Goal: Information Seeking & Learning: Learn about a topic

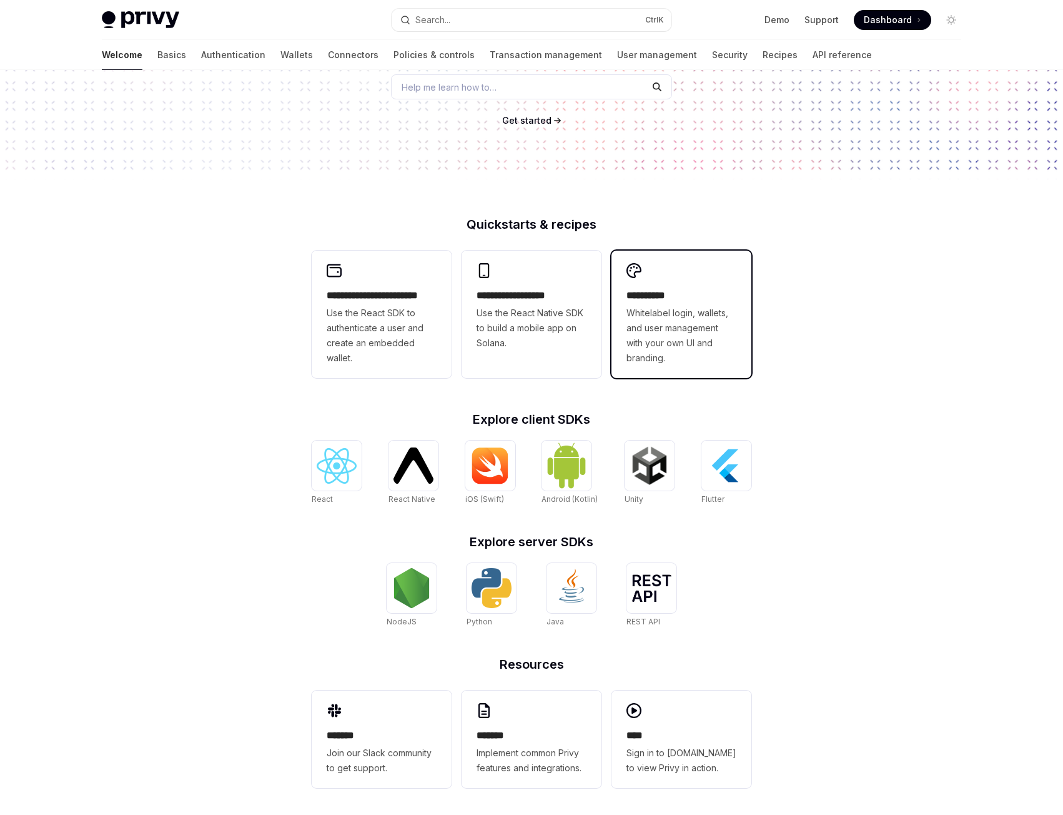
scroll to position [179, 0]
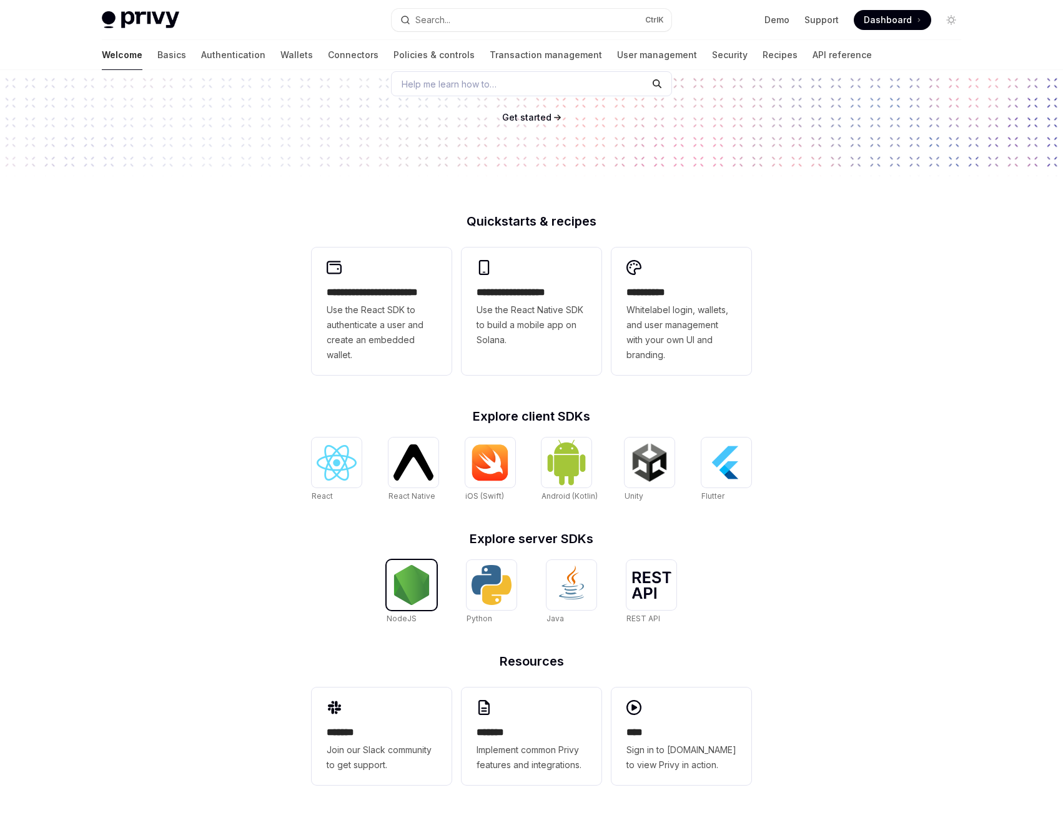
click at [399, 596] on img at bounding box center [412, 585] width 40 height 40
click at [533, 809] on div "**********" at bounding box center [532, 515] width 480 height 600
click at [533, 746] on span "Implement common Privy features and integrations." at bounding box center [532, 757] width 110 height 30
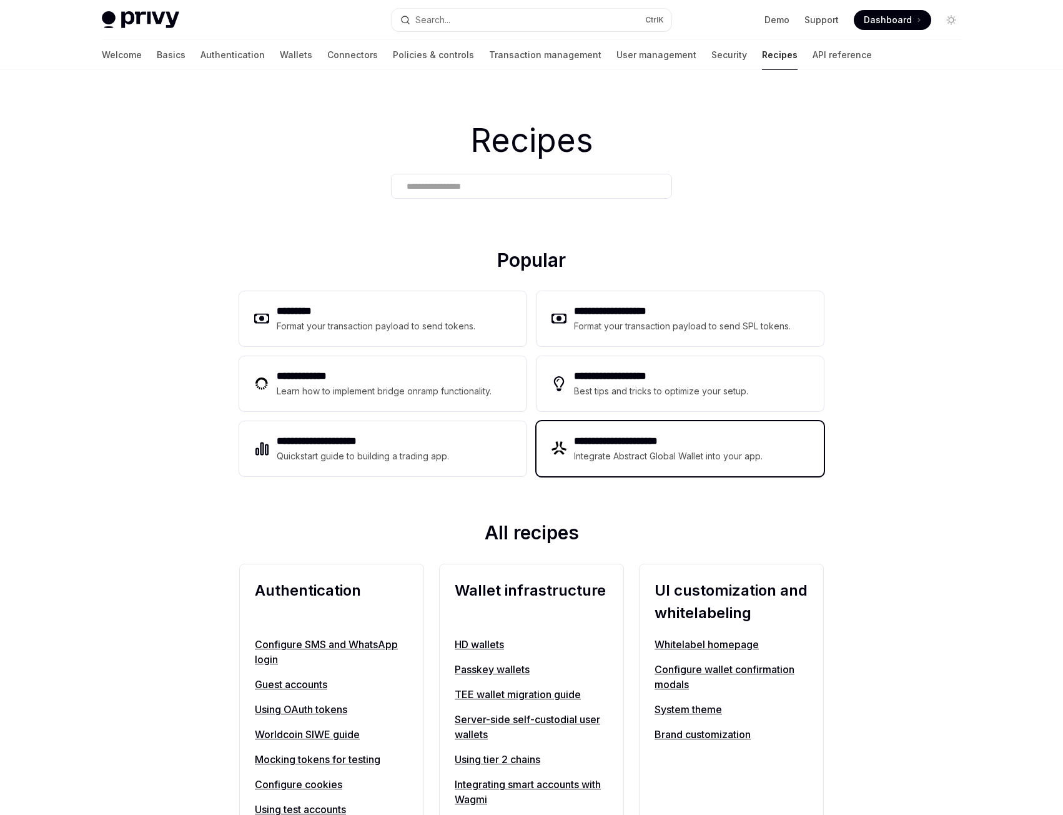
click at [629, 448] on h2 "**********" at bounding box center [669, 440] width 190 height 15
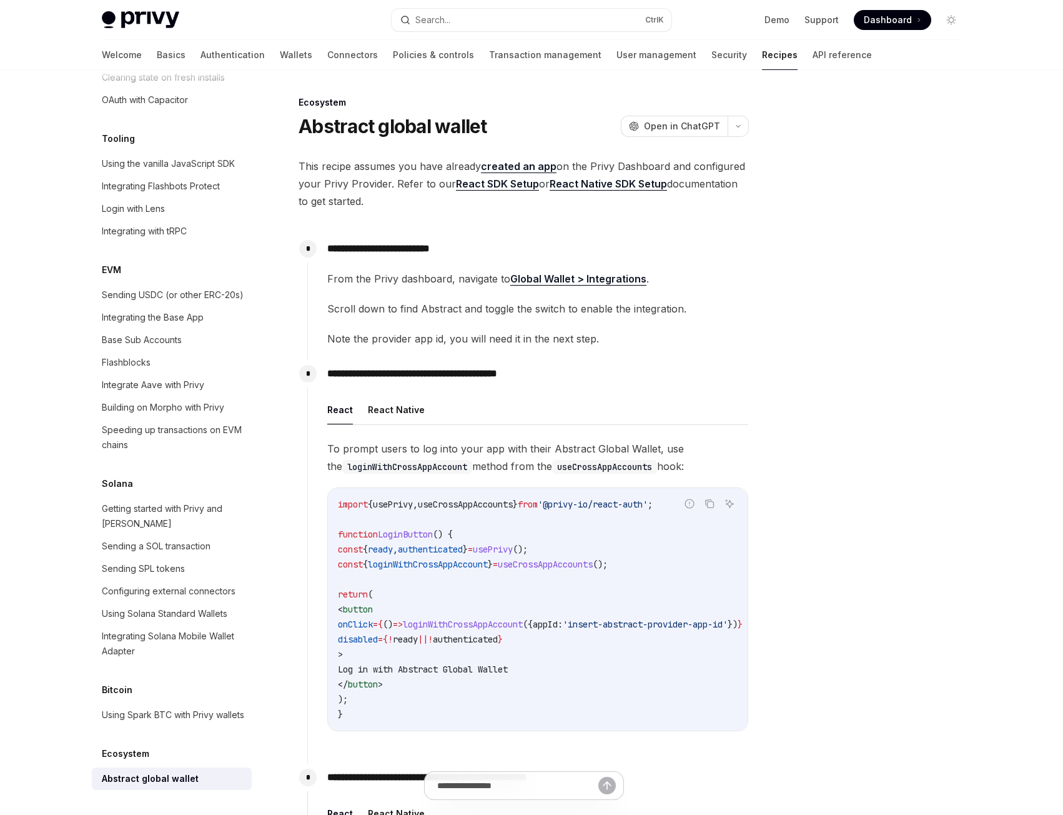
click at [400, 170] on span "This recipe assumes you have already created an app on the Privy Dashboard and …" at bounding box center [524, 183] width 450 height 52
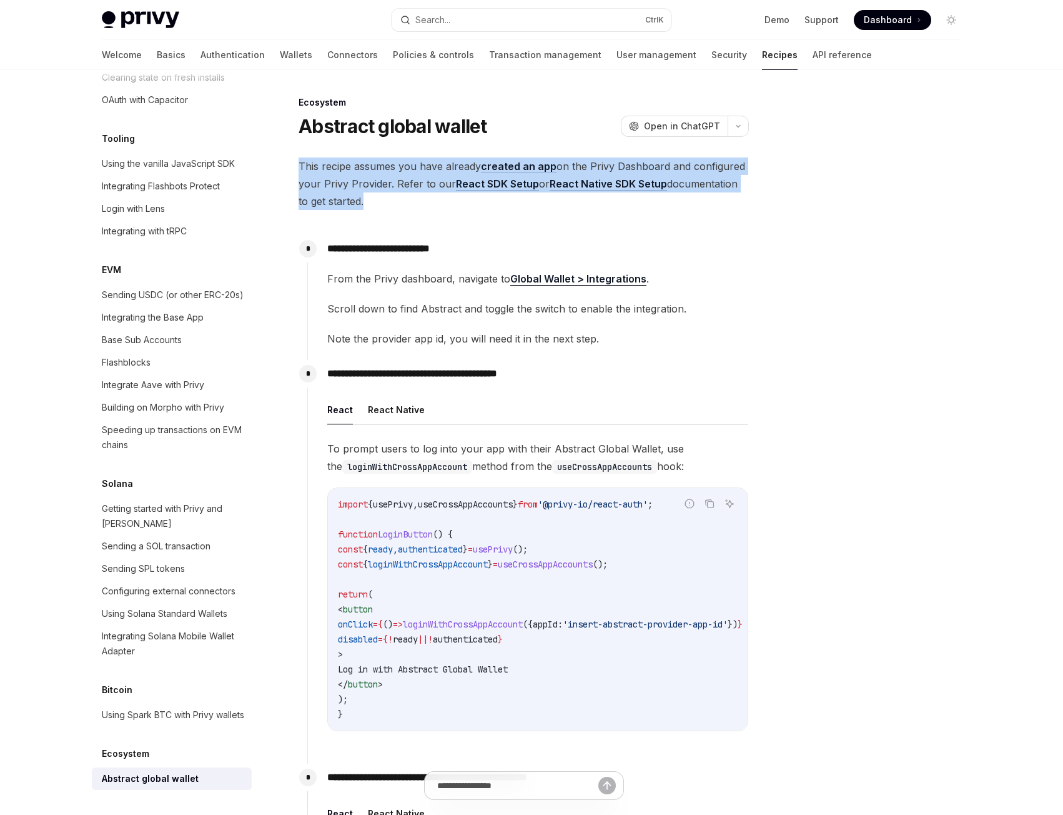
click at [400, 170] on span "This recipe assumes you have already created an app on the Privy Dashboard and …" at bounding box center [524, 183] width 450 height 52
click at [394, 172] on span "This recipe assumes you have already created an app on the Privy Dashboard and …" at bounding box center [524, 183] width 450 height 52
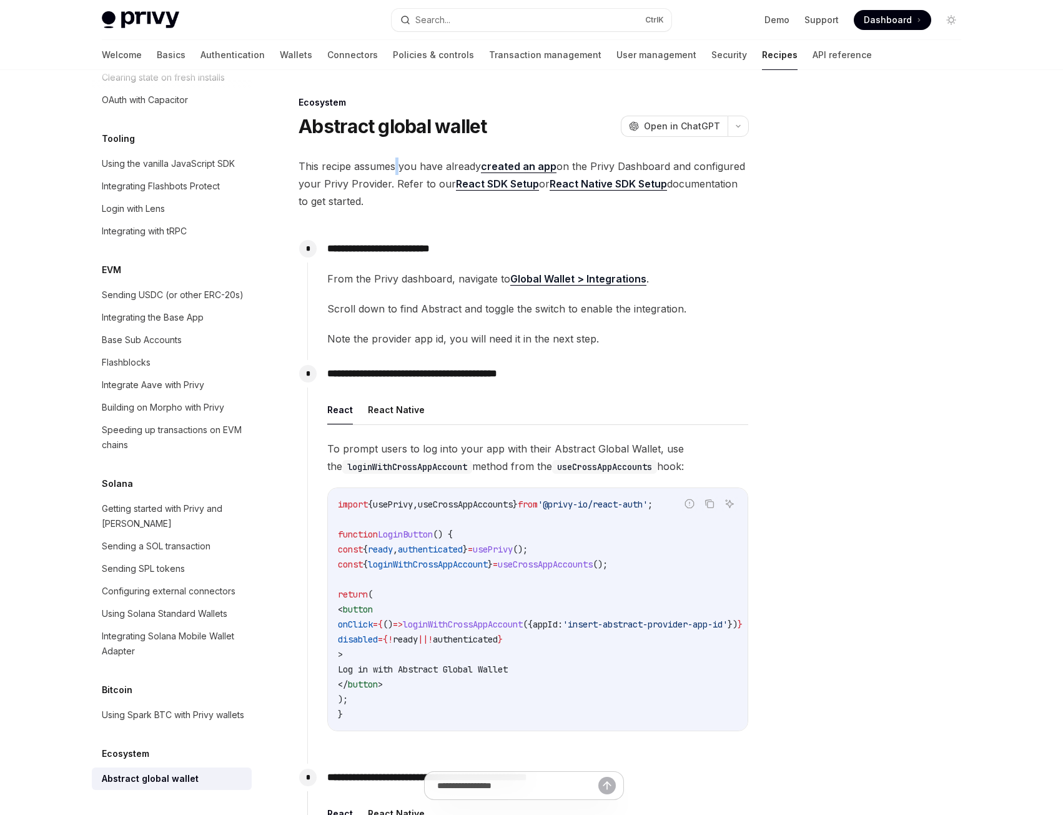
click at [394, 172] on span "This recipe assumes you have already created an app on the Privy Dashboard and …" at bounding box center [524, 183] width 450 height 52
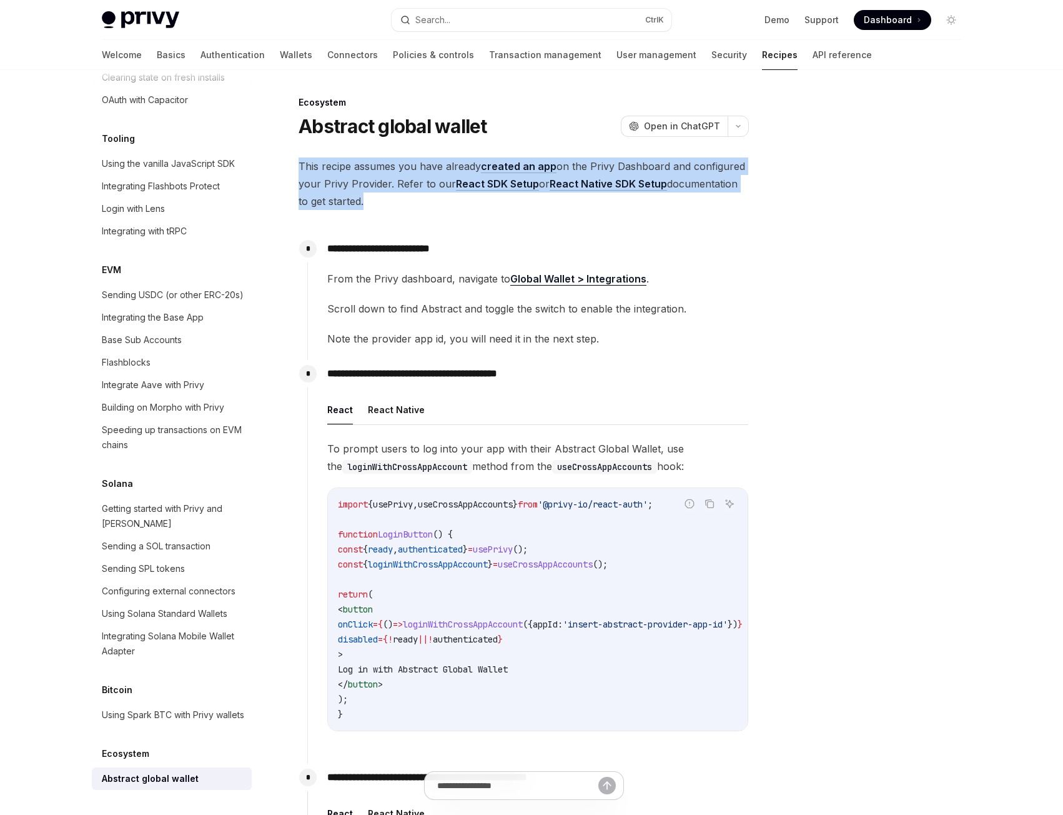
click at [394, 172] on span "This recipe assumes you have already created an app on the Privy Dashboard and …" at bounding box center [524, 183] width 450 height 52
click at [385, 172] on span "This recipe assumes you have already created an app on the Privy Dashboard and …" at bounding box center [524, 183] width 450 height 52
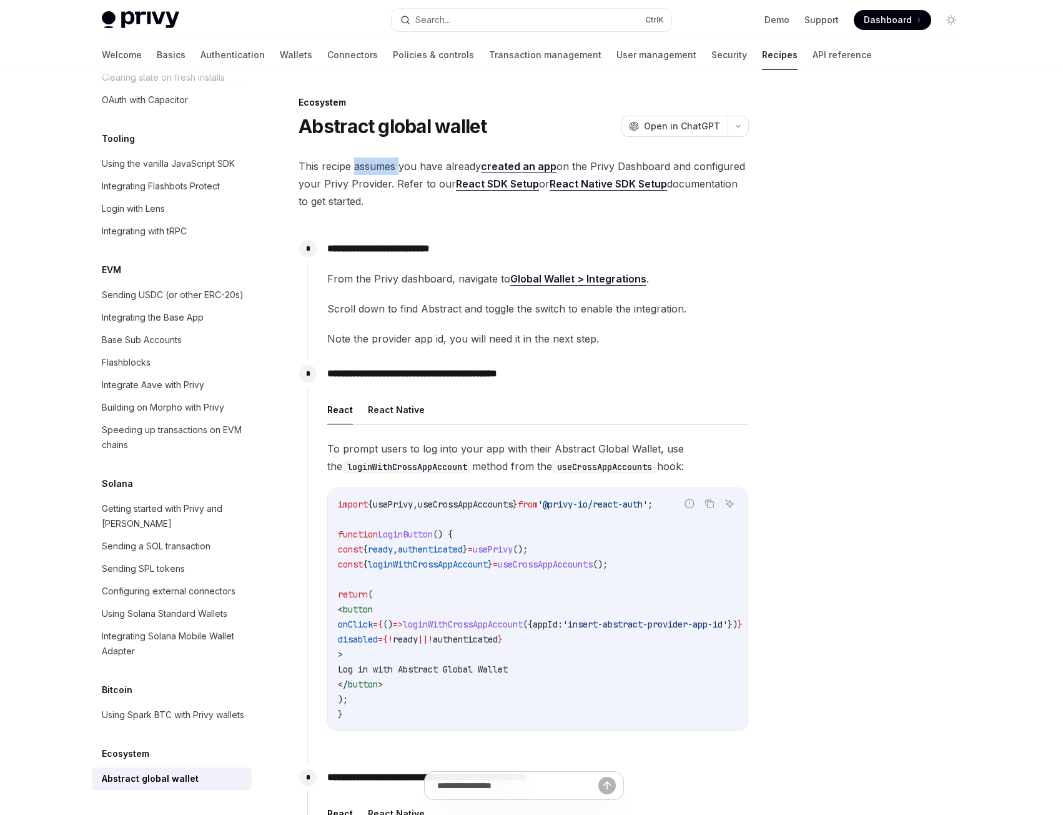
click at [385, 172] on span "This recipe assumes you have already created an app on the Privy Dashboard and …" at bounding box center [524, 183] width 450 height 52
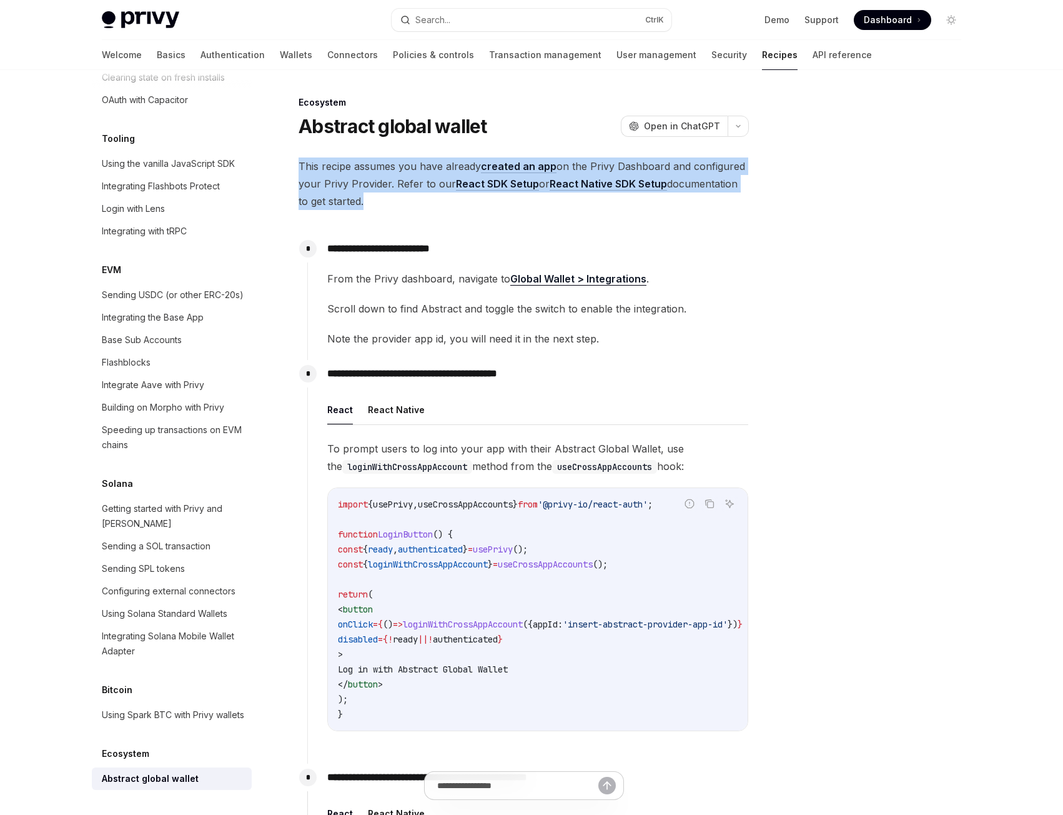
click at [385, 172] on span "This recipe assumes you have already created an app on the Privy Dashboard and …" at bounding box center [524, 183] width 450 height 52
click at [389, 172] on span "This recipe assumes you have already created an app on the Privy Dashboard and …" at bounding box center [524, 183] width 450 height 52
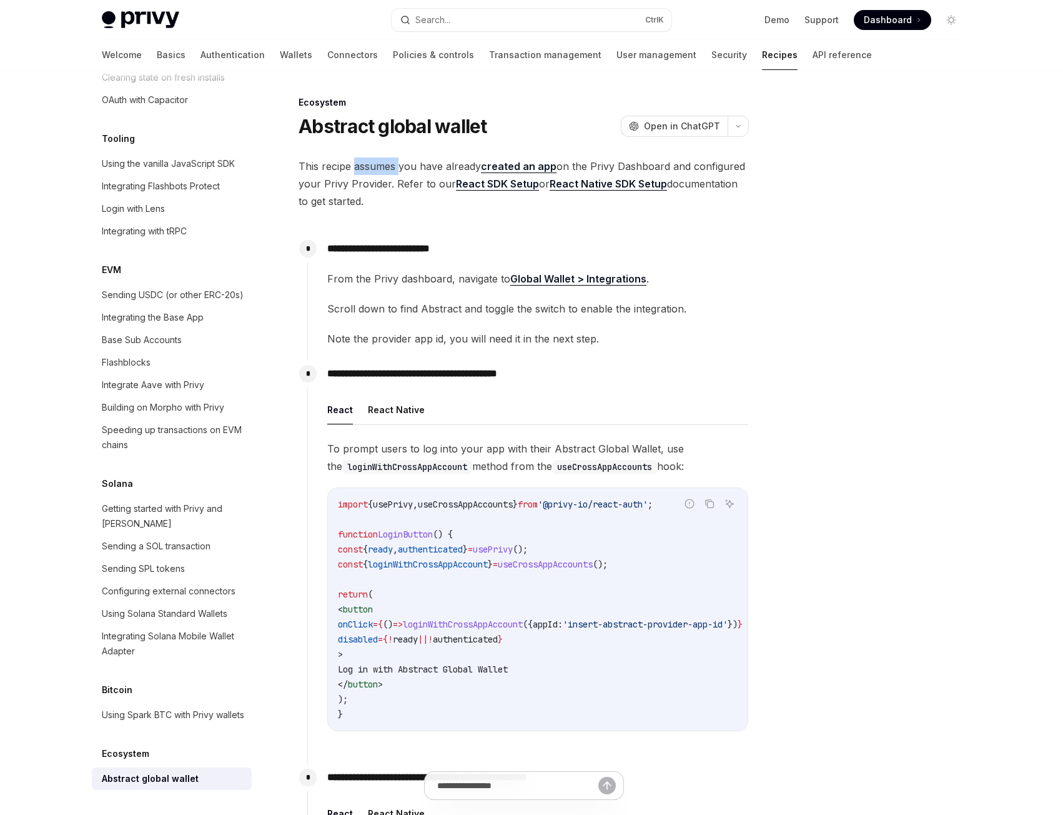
click at [389, 172] on span "This recipe assumes you have already created an app on the Privy Dashboard and …" at bounding box center [524, 183] width 450 height 52
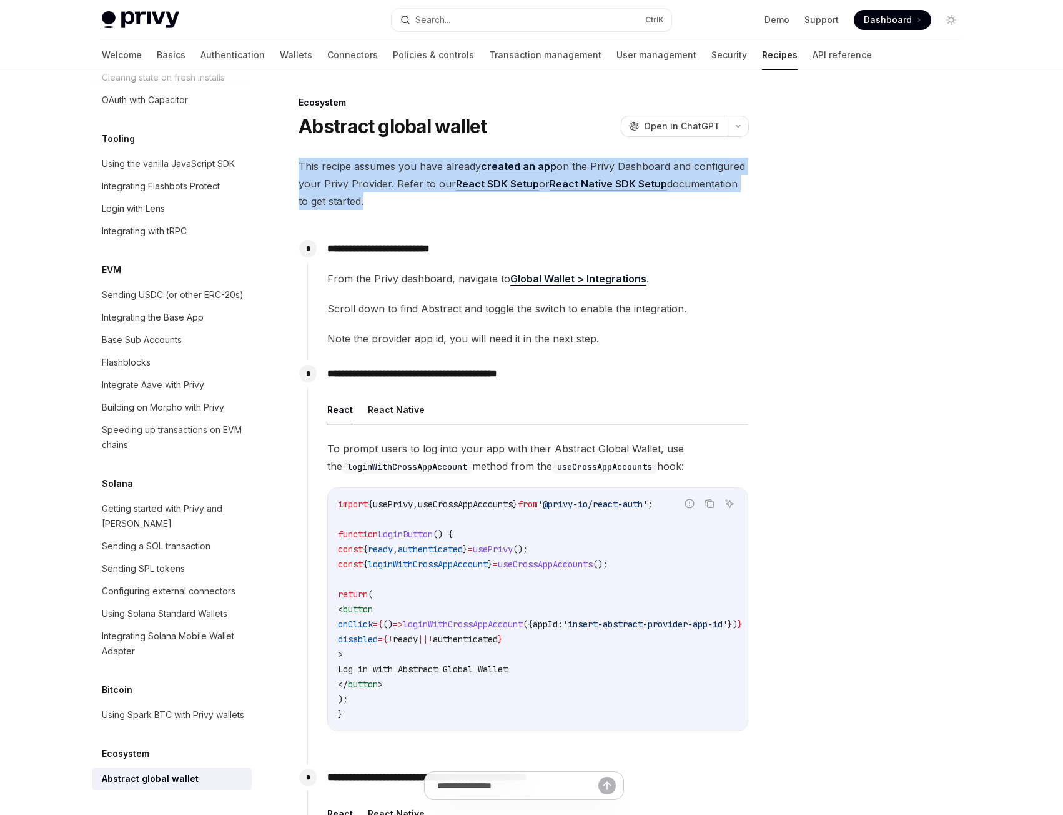
click at [389, 172] on span "This recipe assumes you have already created an app on the Privy Dashboard and …" at bounding box center [524, 183] width 450 height 52
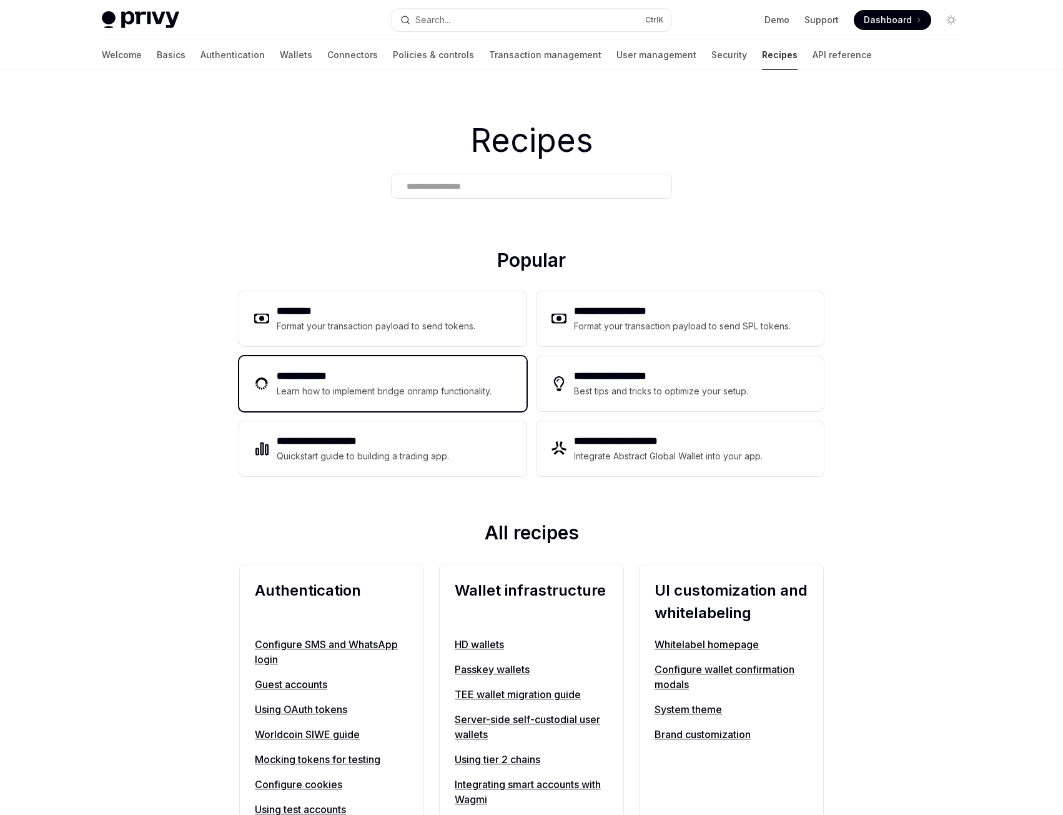
click at [383, 400] on div "**********" at bounding box center [382, 383] width 287 height 55
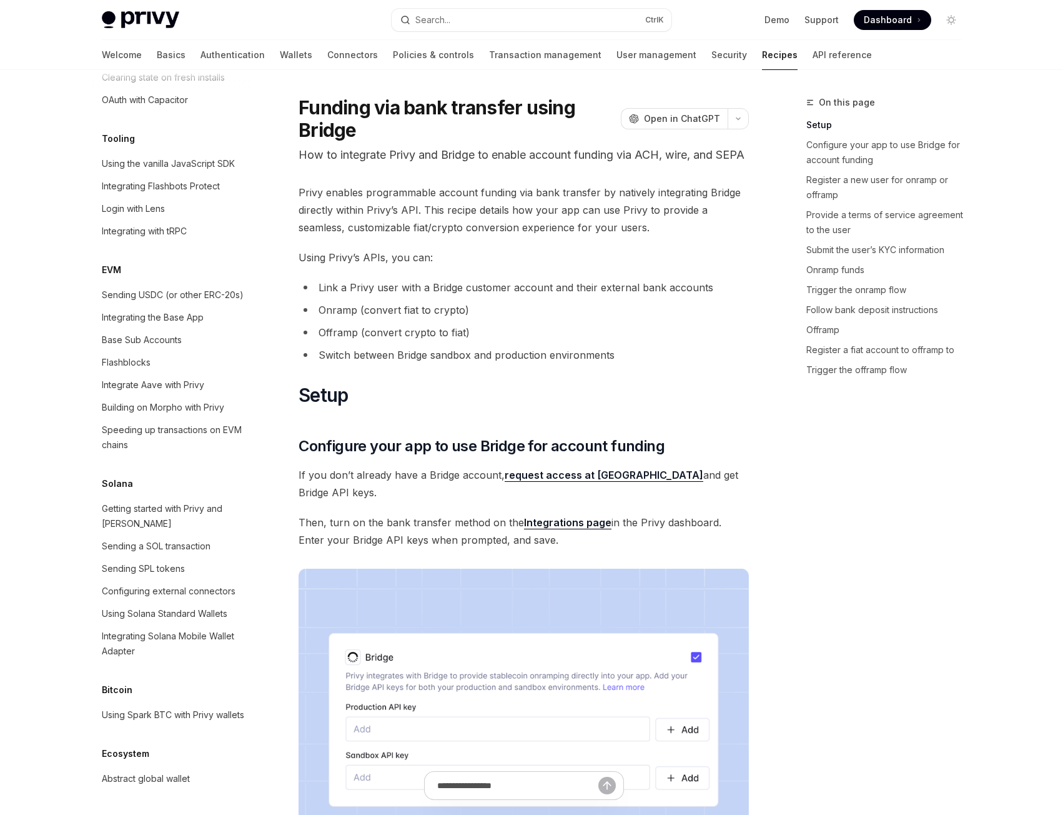
click at [394, 148] on p "How to integrate Privy and Bridge to enable account funding via ACH, wire, and …" at bounding box center [524, 154] width 450 height 17
click at [422, 220] on span "Privy enables programmable account funding via bank transfer by natively integr…" at bounding box center [524, 210] width 450 height 52
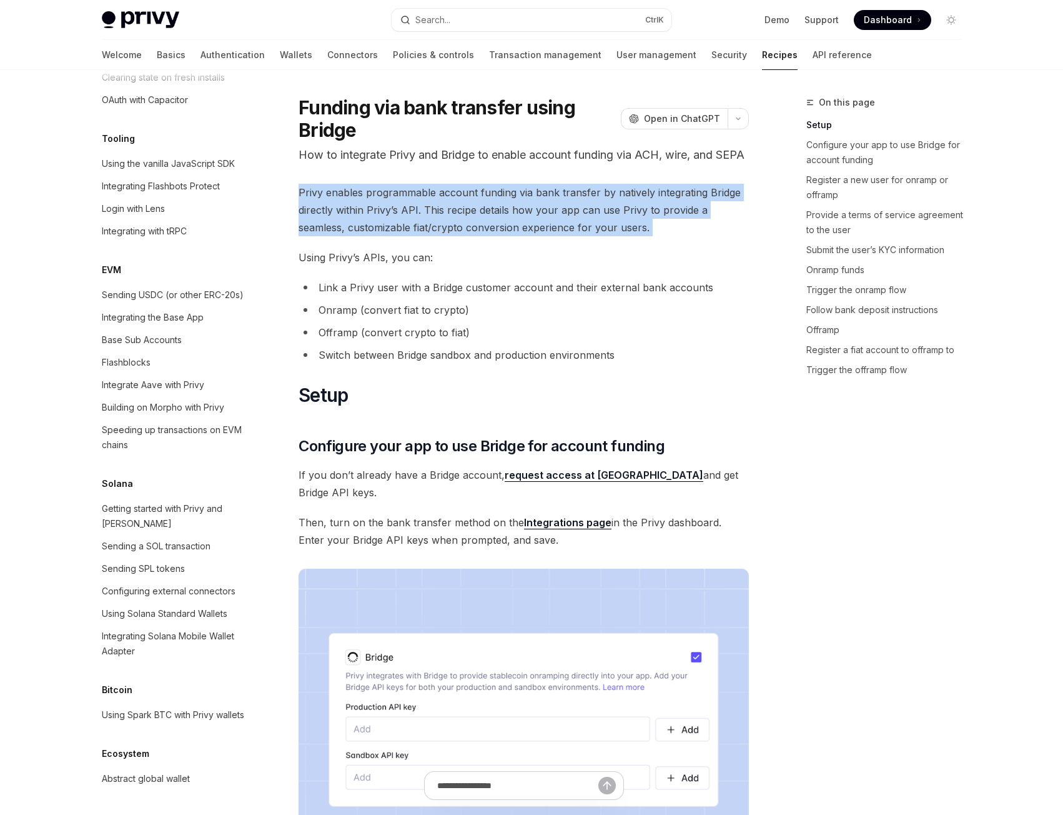
click at [422, 220] on span "Privy enables programmable account funding via bank transfer by natively integr…" at bounding box center [524, 210] width 450 height 52
click at [402, 207] on span "Privy enables programmable account funding via bank transfer by natively integr…" at bounding box center [524, 210] width 450 height 52
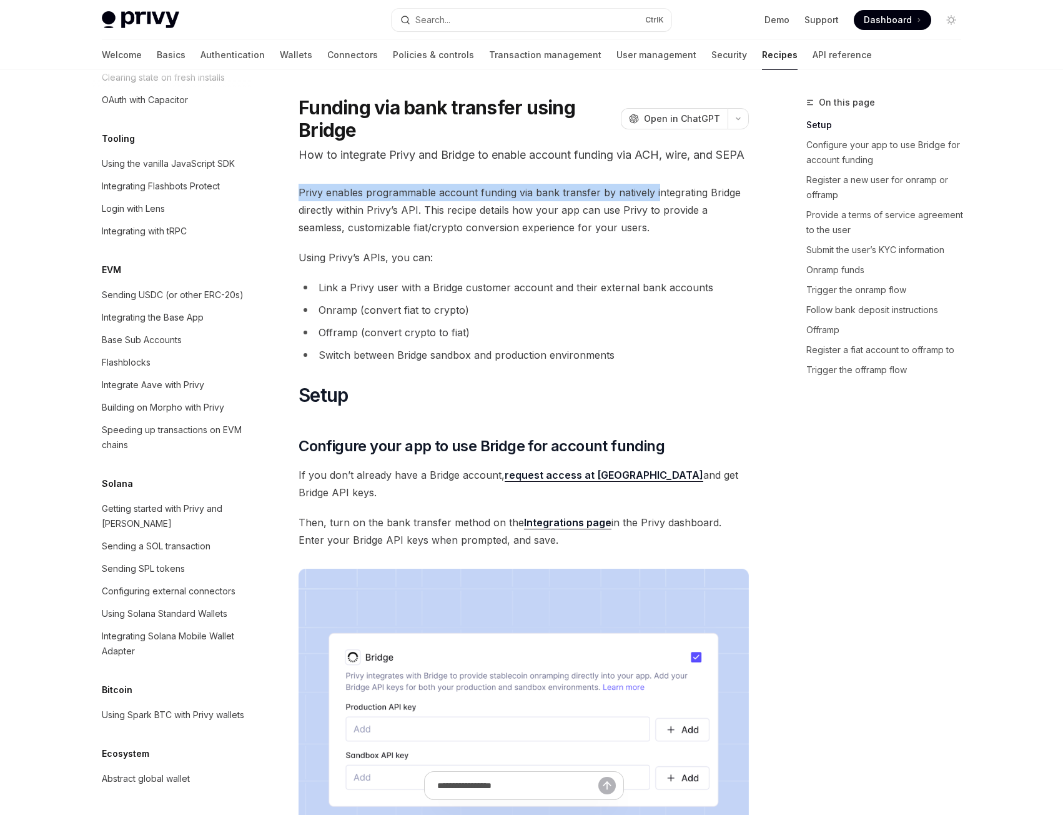
drag, startPoint x: 300, startPoint y: 204, endPoint x: 657, endPoint y: 217, distance: 356.9
click at [657, 217] on span "Privy enables programmable account funding via bank transfer by natively integr…" at bounding box center [524, 210] width 450 height 52
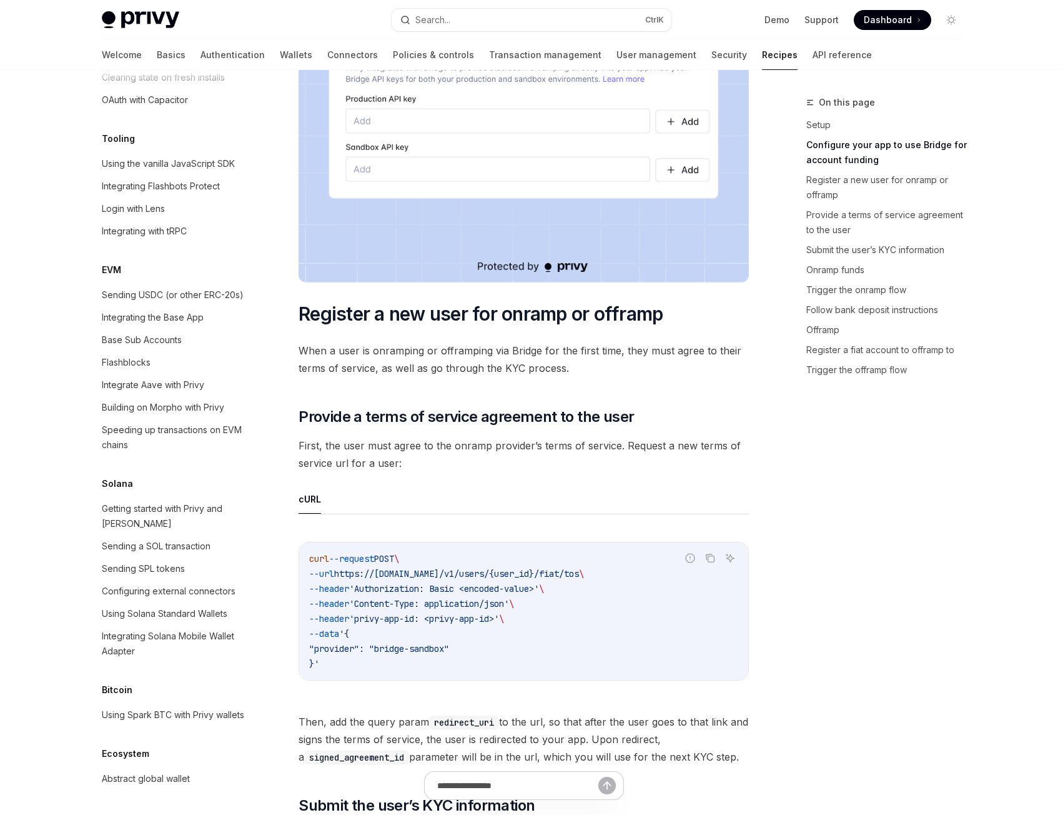
scroll to position [562, 0]
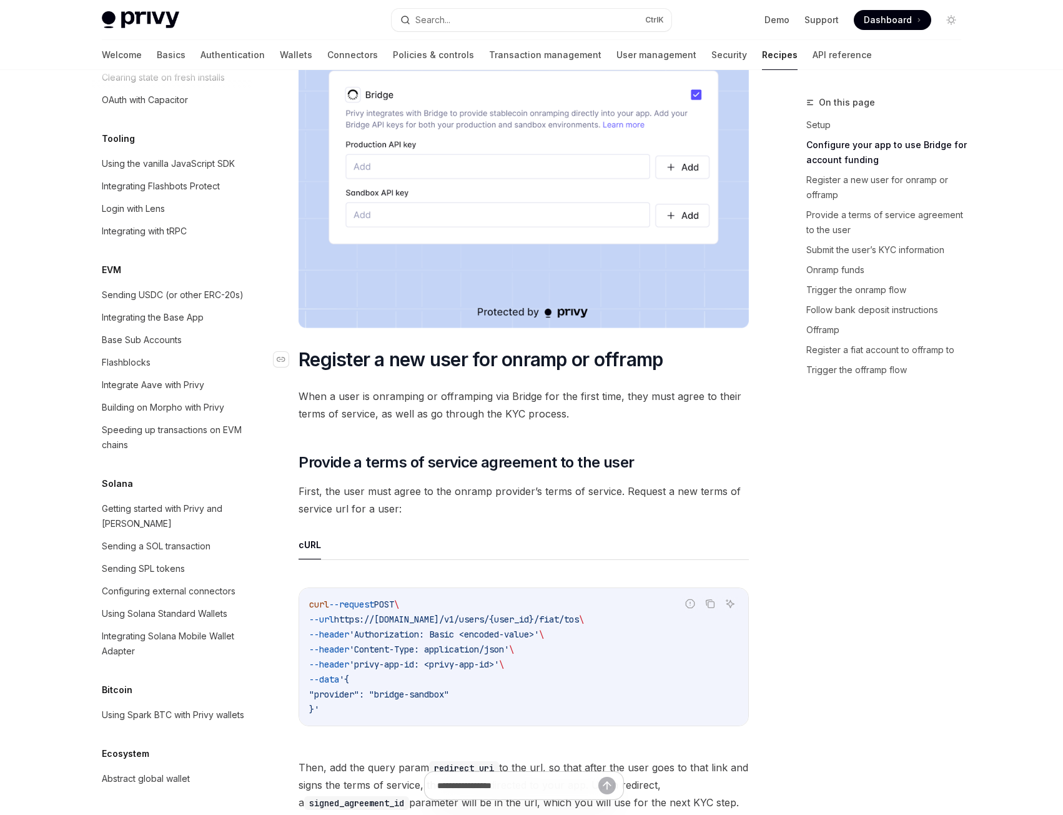
click at [559, 352] on span "Register a new user for onramp or offramp" at bounding box center [481, 359] width 364 height 22
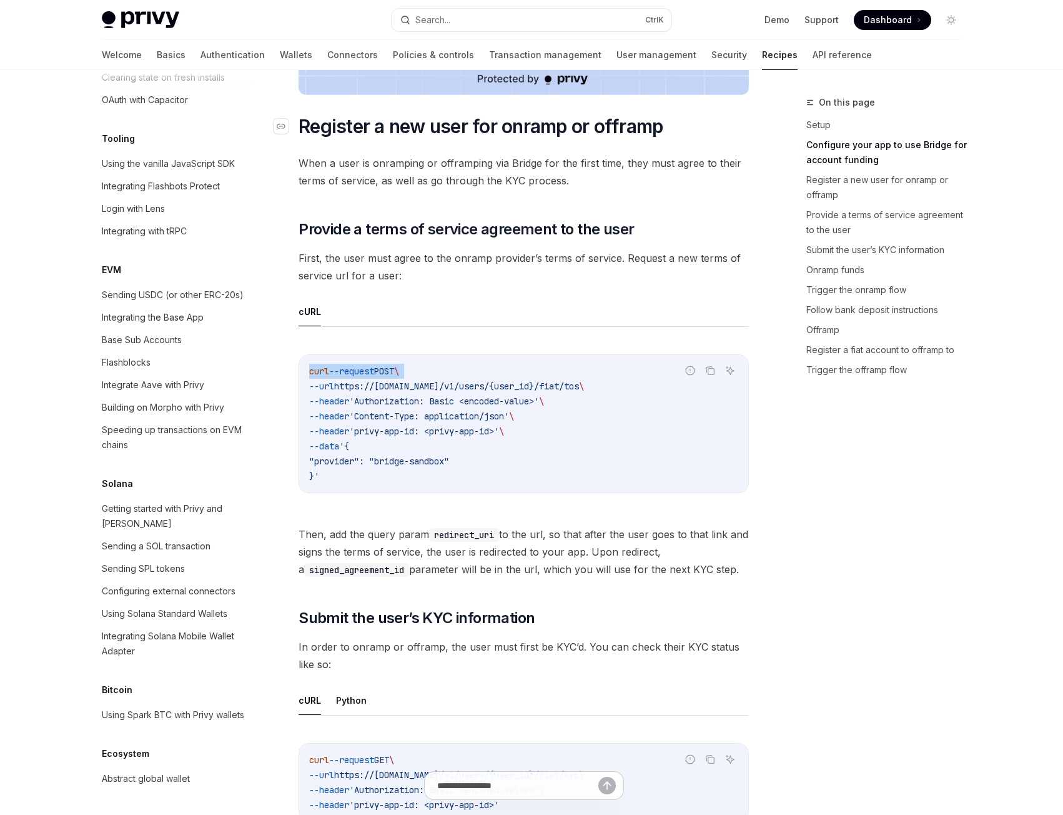
click at [559, 352] on div "Report incorrect code Copy Ask AI curl --request POST \ --url https://api.privy…" at bounding box center [524, 427] width 450 height 171
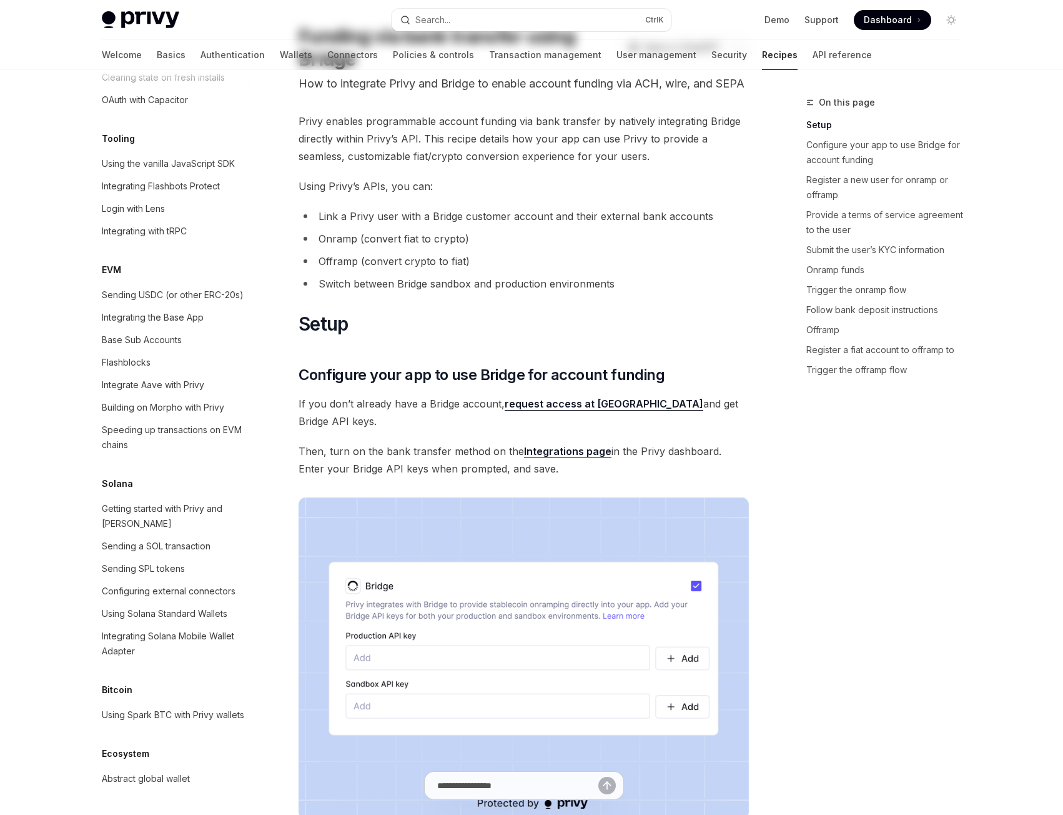
scroll to position [0, 0]
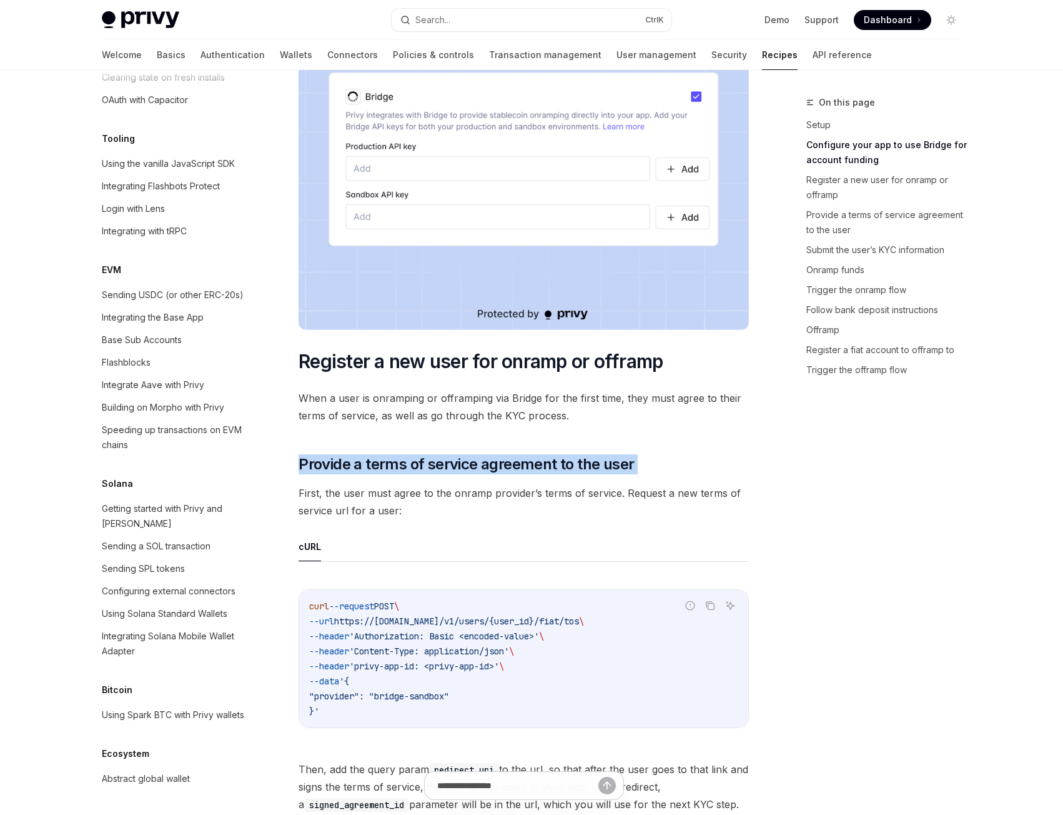
scroll to position [562, 0]
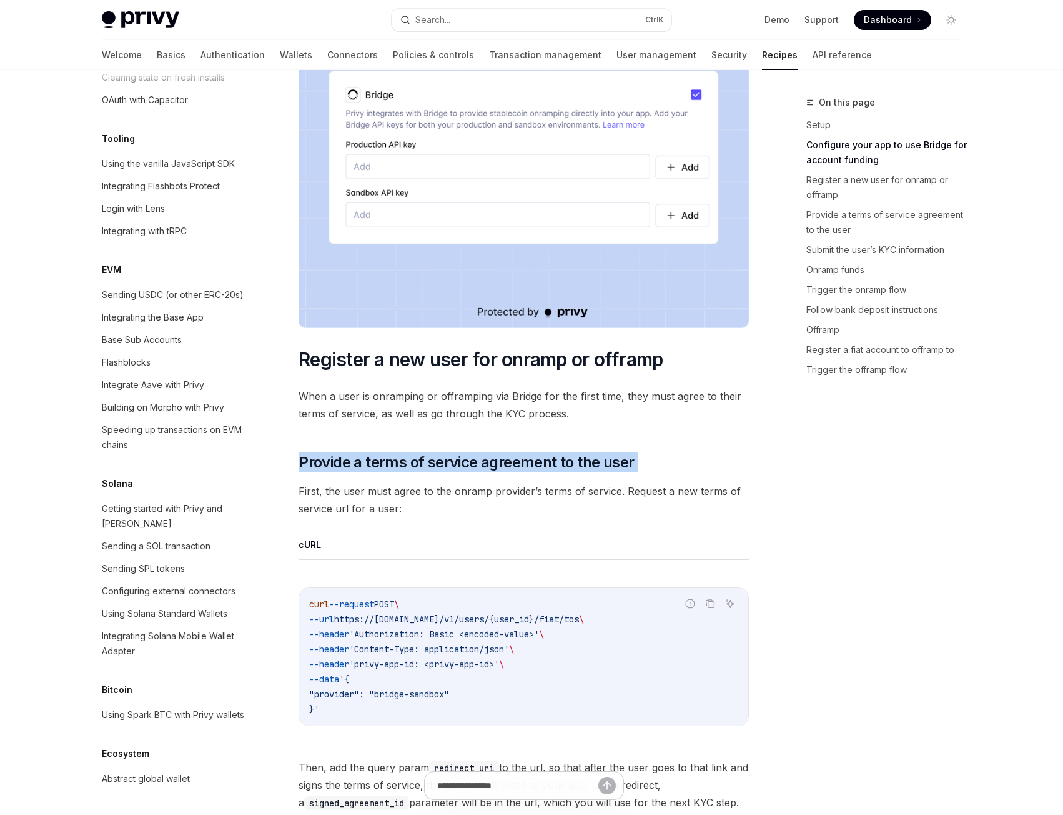
type textarea "*"
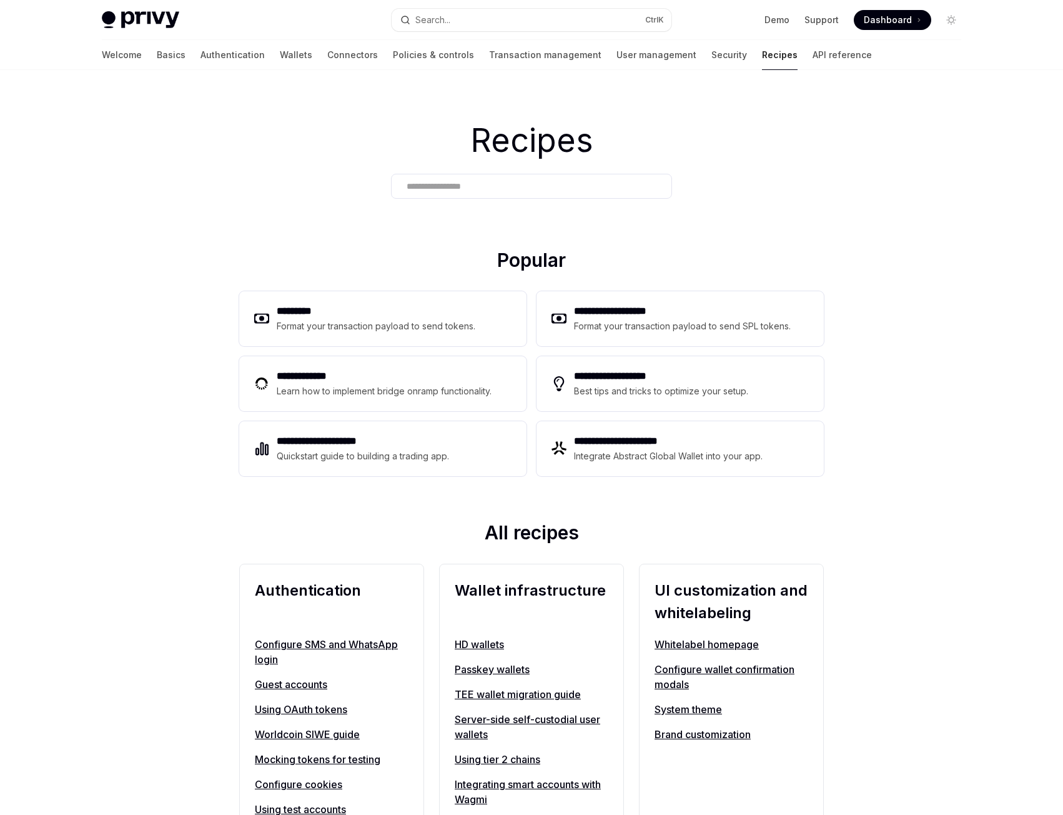
click at [488, 192] on input "text" at bounding box center [532, 186] width 250 height 13
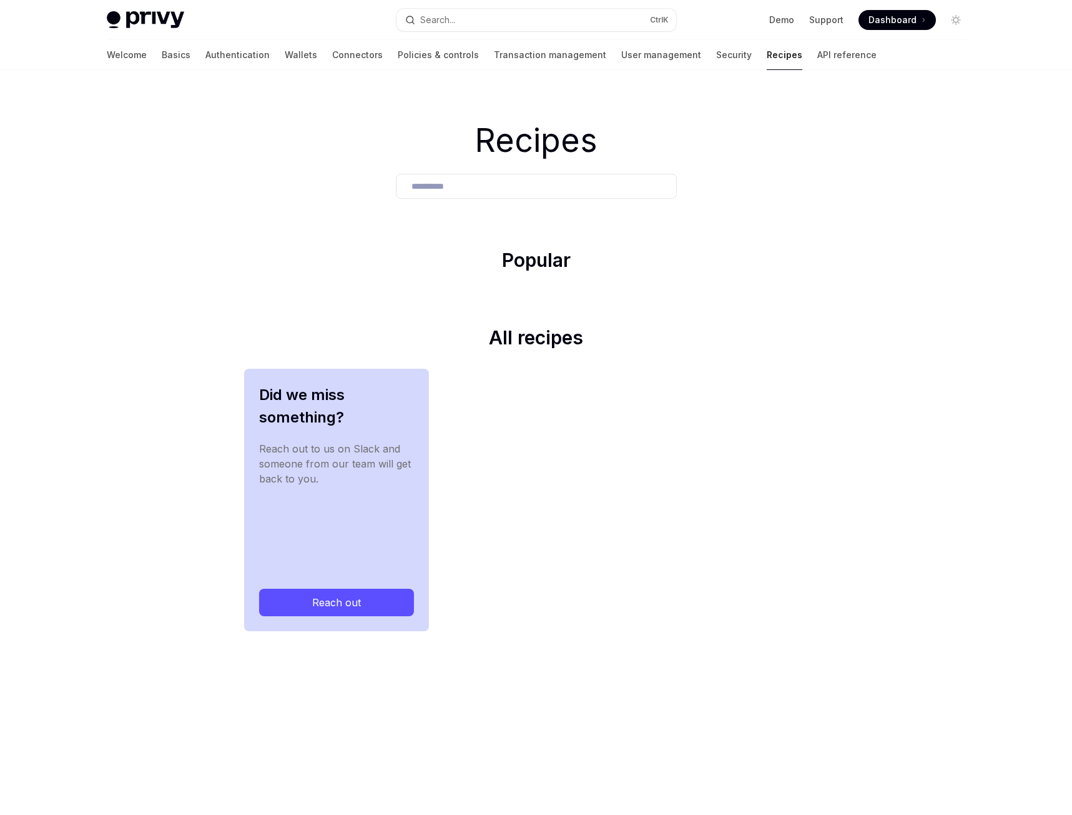
type input "**********"
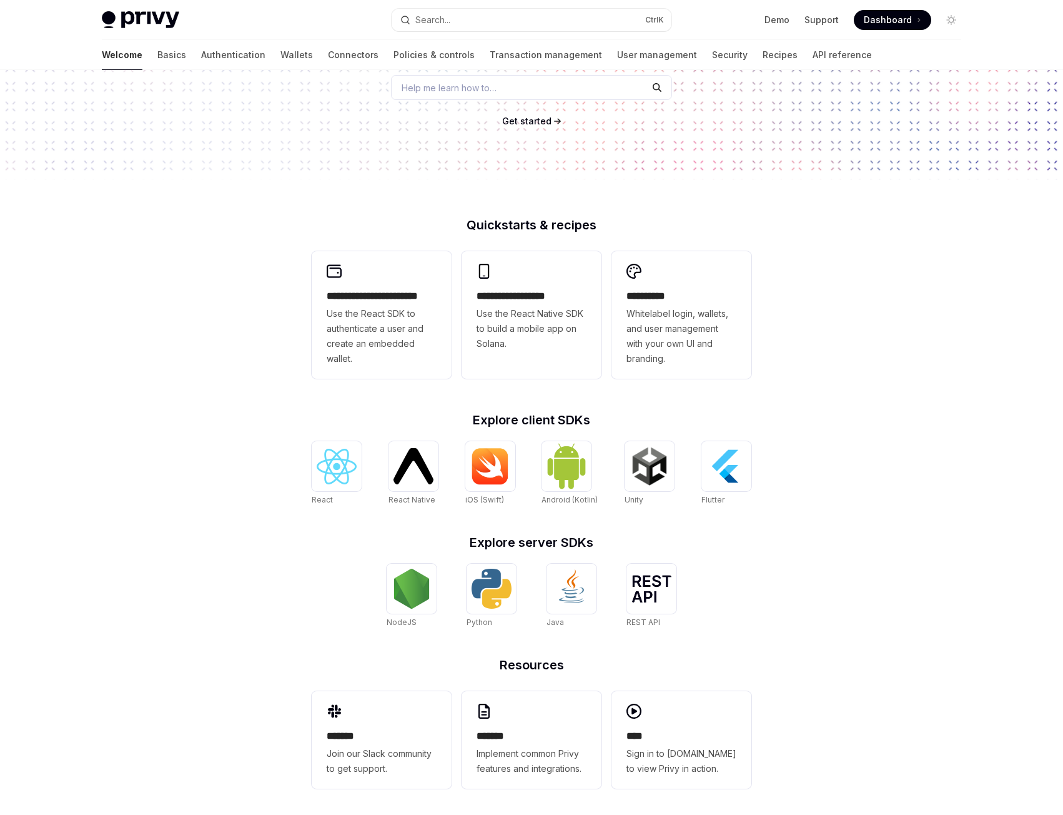
scroll to position [179, 0]
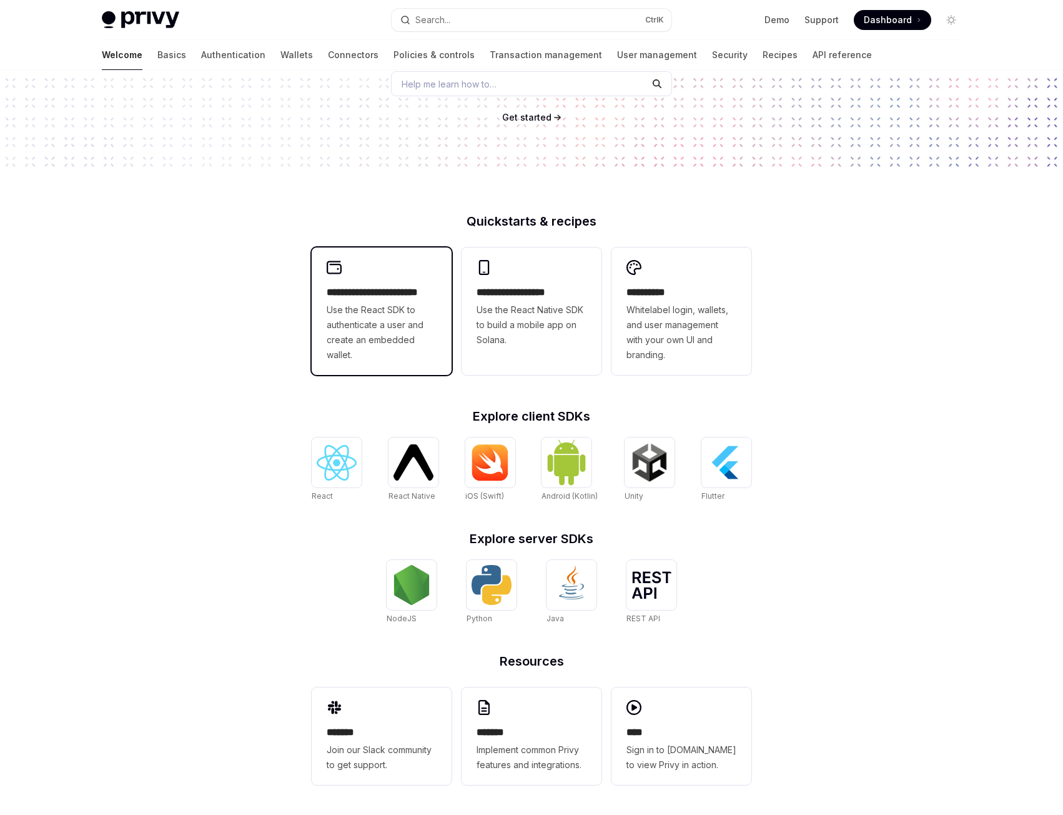
click at [375, 274] on div "**********" at bounding box center [382, 310] width 140 height 127
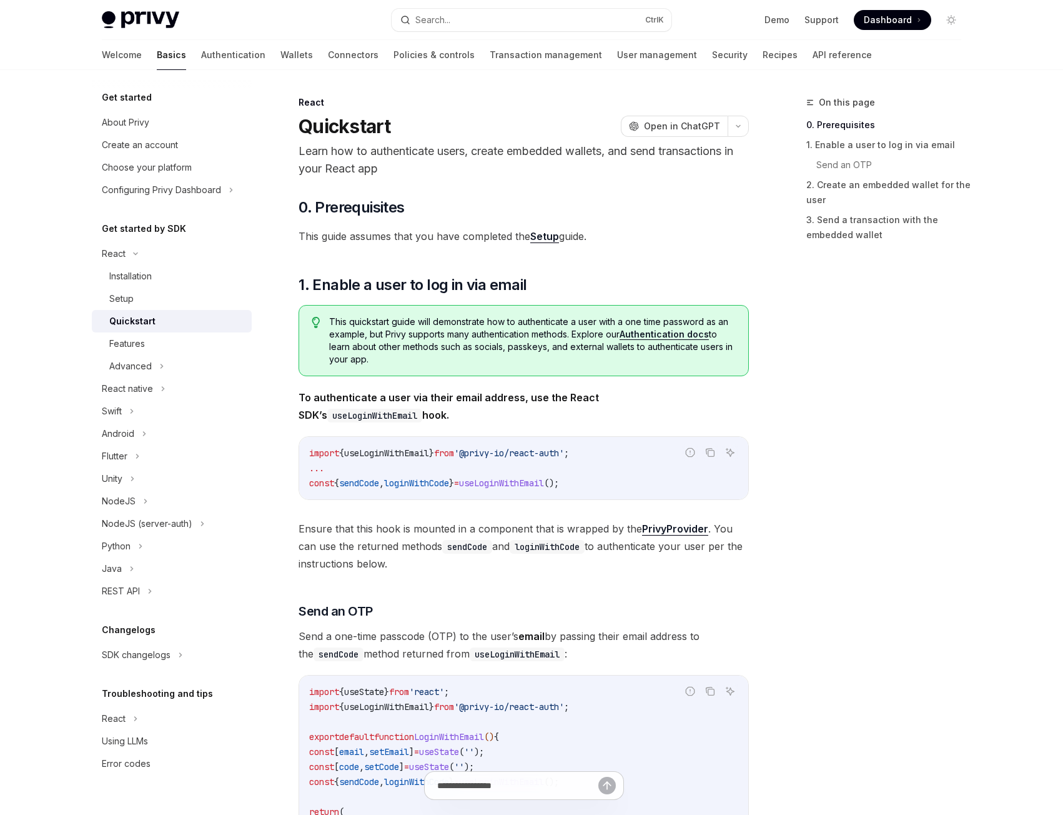
click at [405, 164] on p "Learn how to authenticate users, create embedded wallets, and send transactions…" at bounding box center [524, 159] width 450 height 35
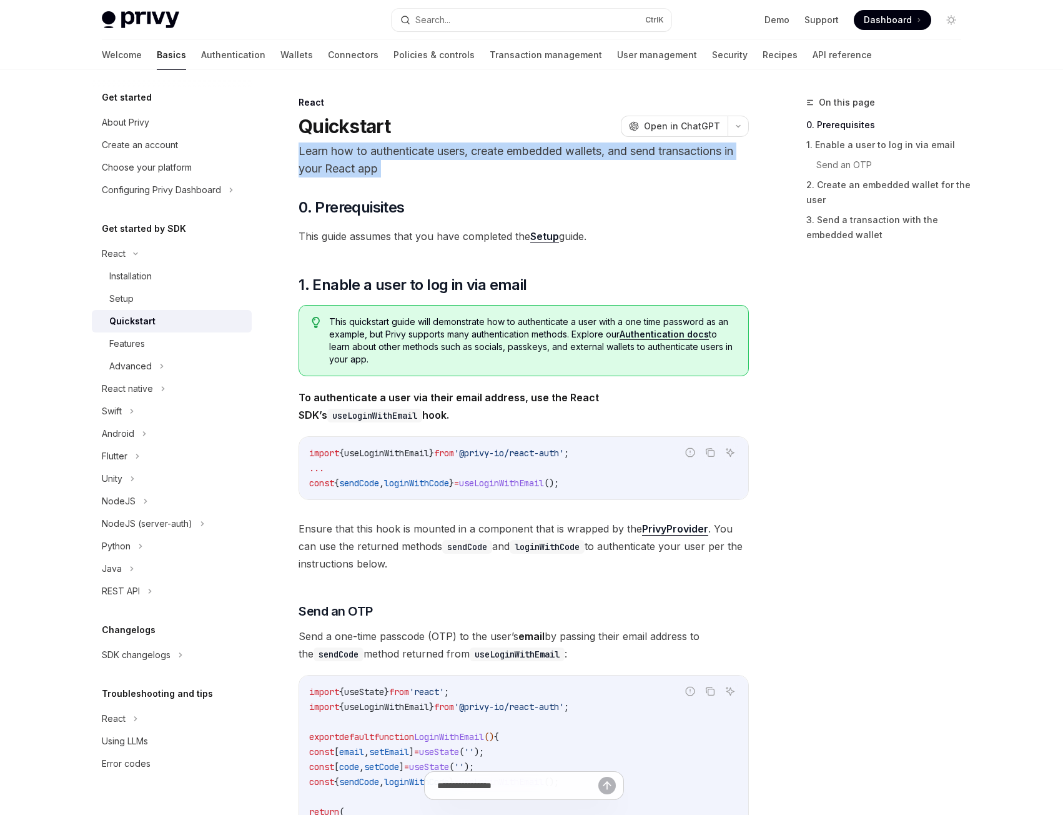
click at [405, 164] on p "Learn how to authenticate users, create embedded wallets, and send transactions…" at bounding box center [524, 159] width 450 height 35
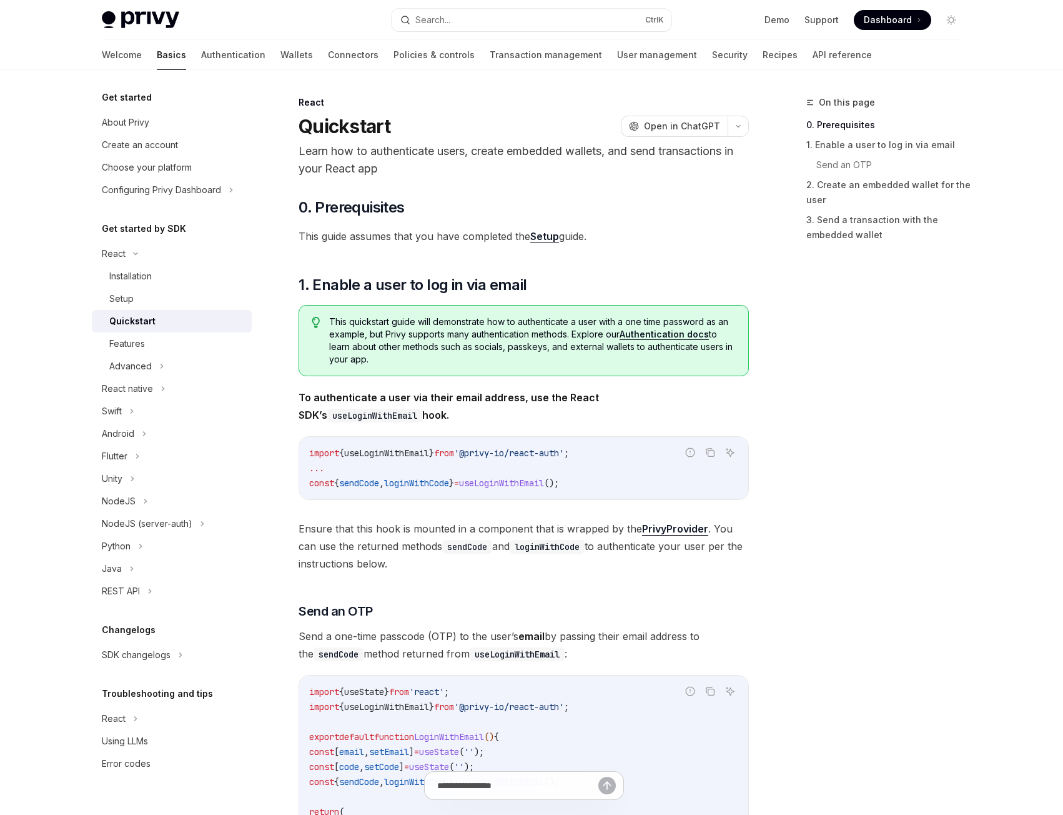
click at [426, 227] on span "This guide assumes that you have completed the Setup guide." at bounding box center [524, 235] width 450 height 17
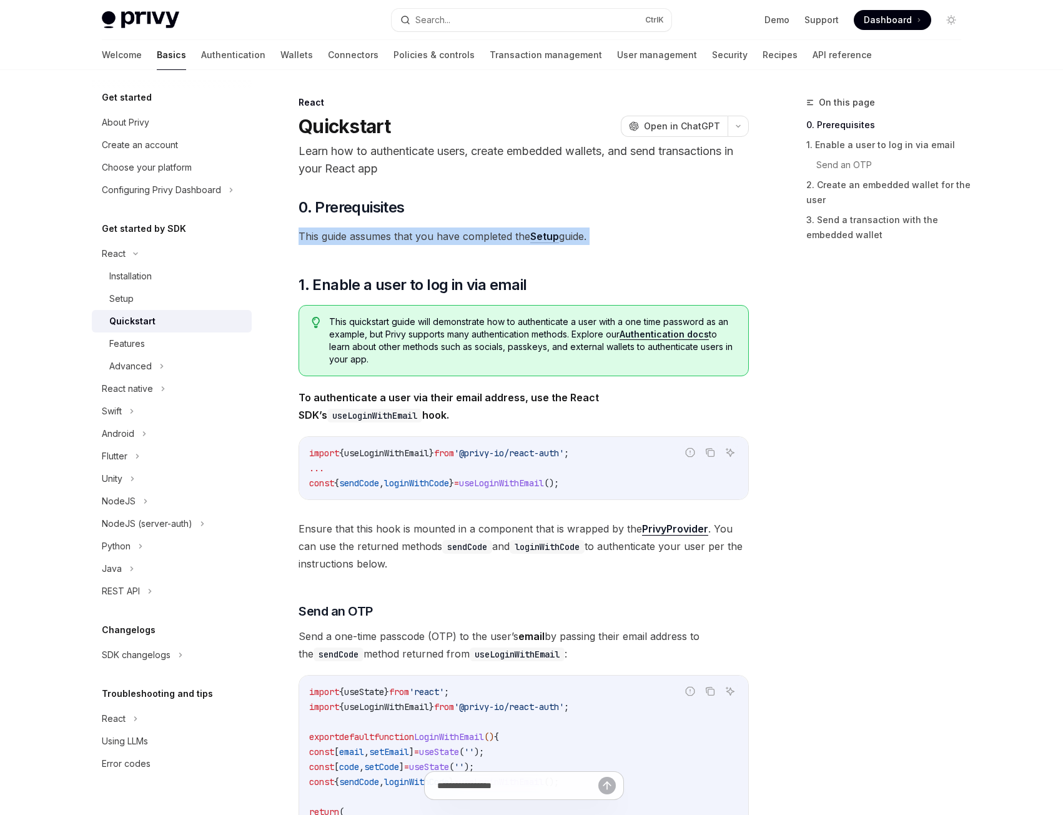
click at [426, 227] on span "This guide assumes that you have completed the Setup guide." at bounding box center [524, 235] width 450 height 17
click at [433, 290] on span "1. Enable a user to log in via email" at bounding box center [413, 285] width 228 height 20
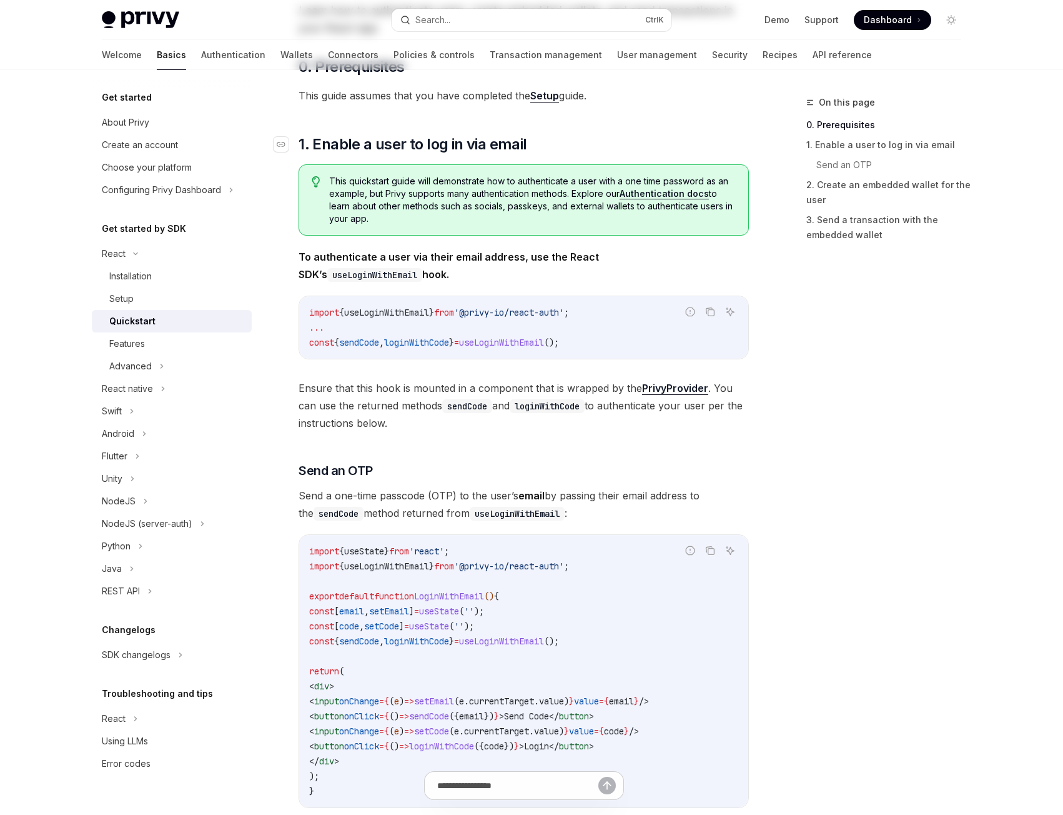
click at [433, 290] on div "​ 0. Prerequisites This guide assumes that you have completed the Setup guide. …" at bounding box center [524, 771] width 450 height 1428
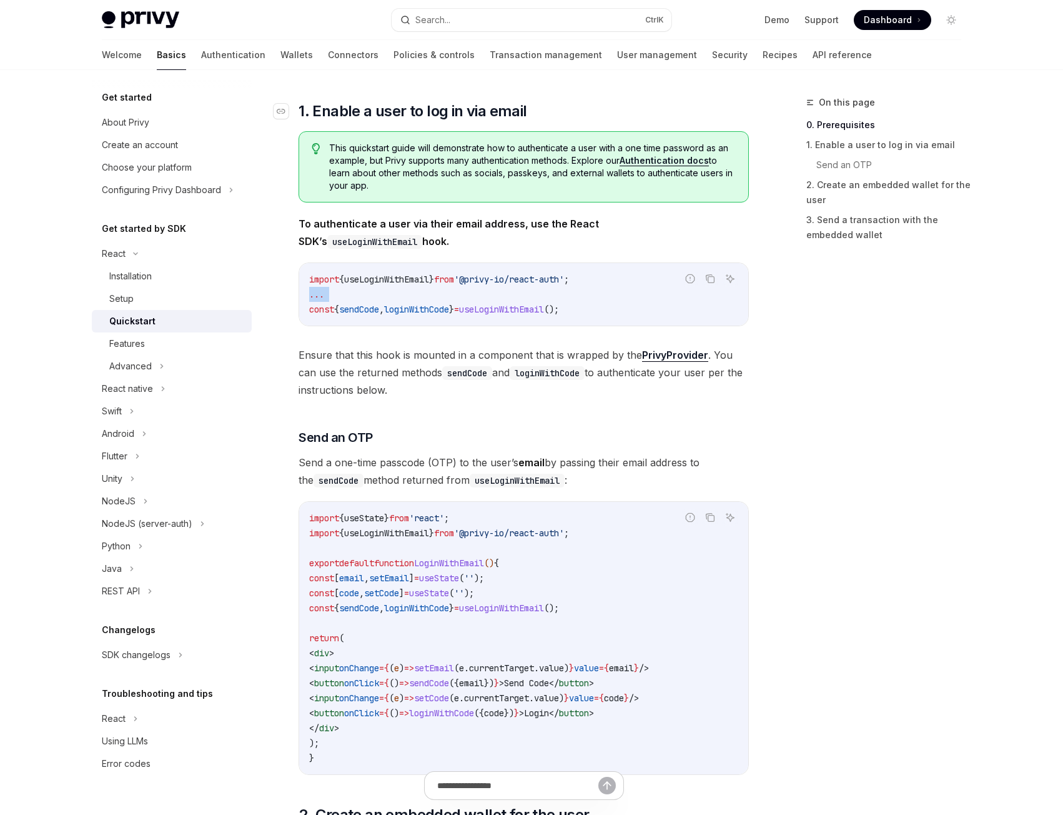
scroll to position [180, 0]
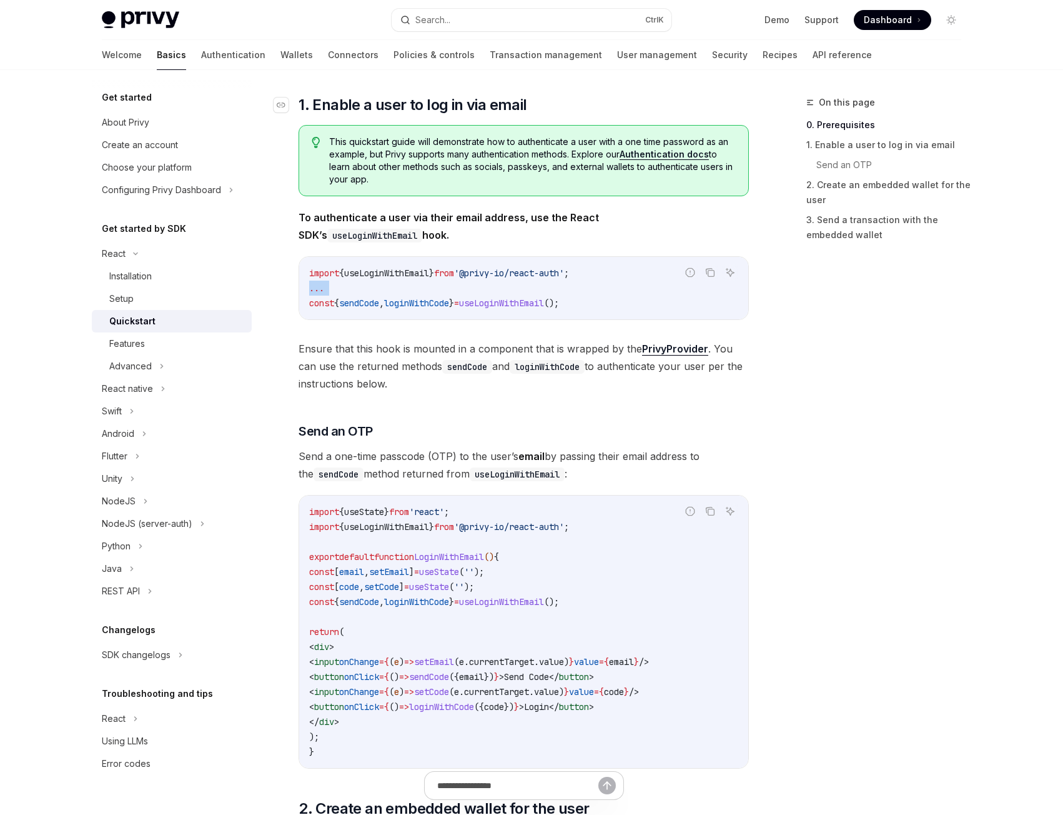
click at [433, 290] on code "import { useLoginWithEmail } from '@privy-io/react-auth' ; ... const { sendCode…" at bounding box center [523, 287] width 429 height 45
click at [432, 220] on strong "To authenticate a user via their email address, use the React SDK’s useLoginWit…" at bounding box center [449, 226] width 300 height 30
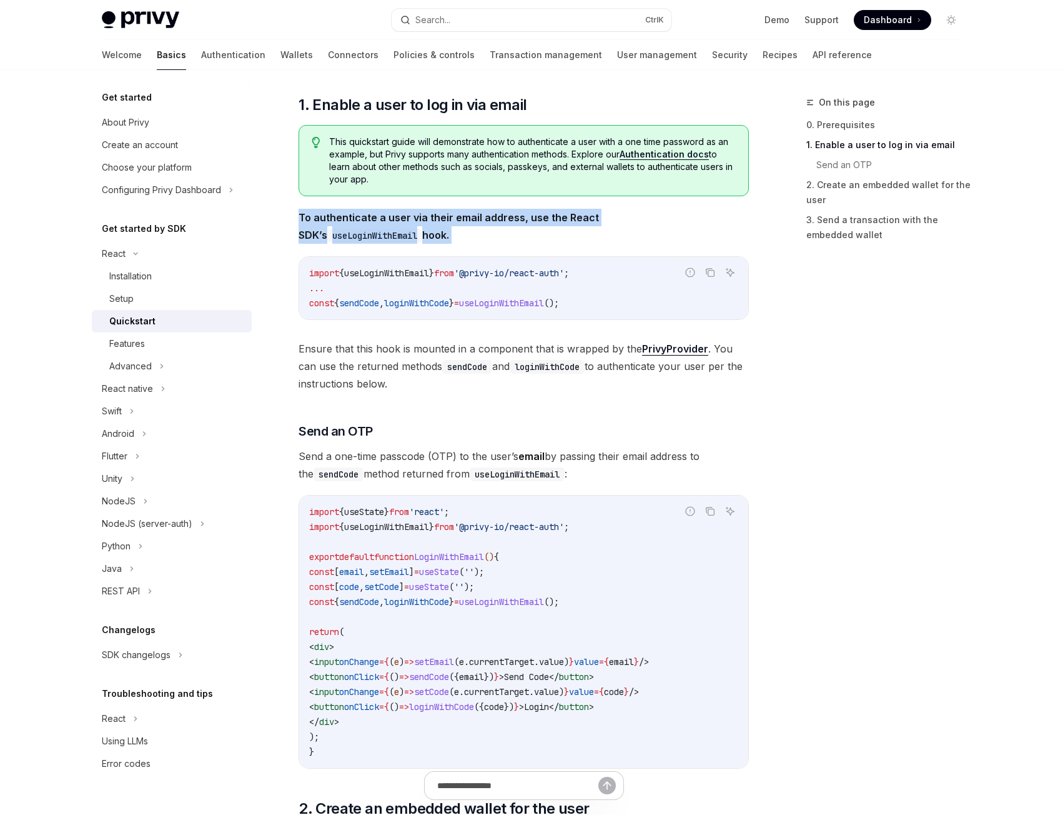
click at [432, 220] on strong "To authenticate a user via their email address, use the React SDK’s useLoginWit…" at bounding box center [449, 226] width 300 height 30
click at [420, 215] on strong "To authenticate a user via their email address, use the React SDK’s useLoginWit…" at bounding box center [449, 226] width 300 height 30
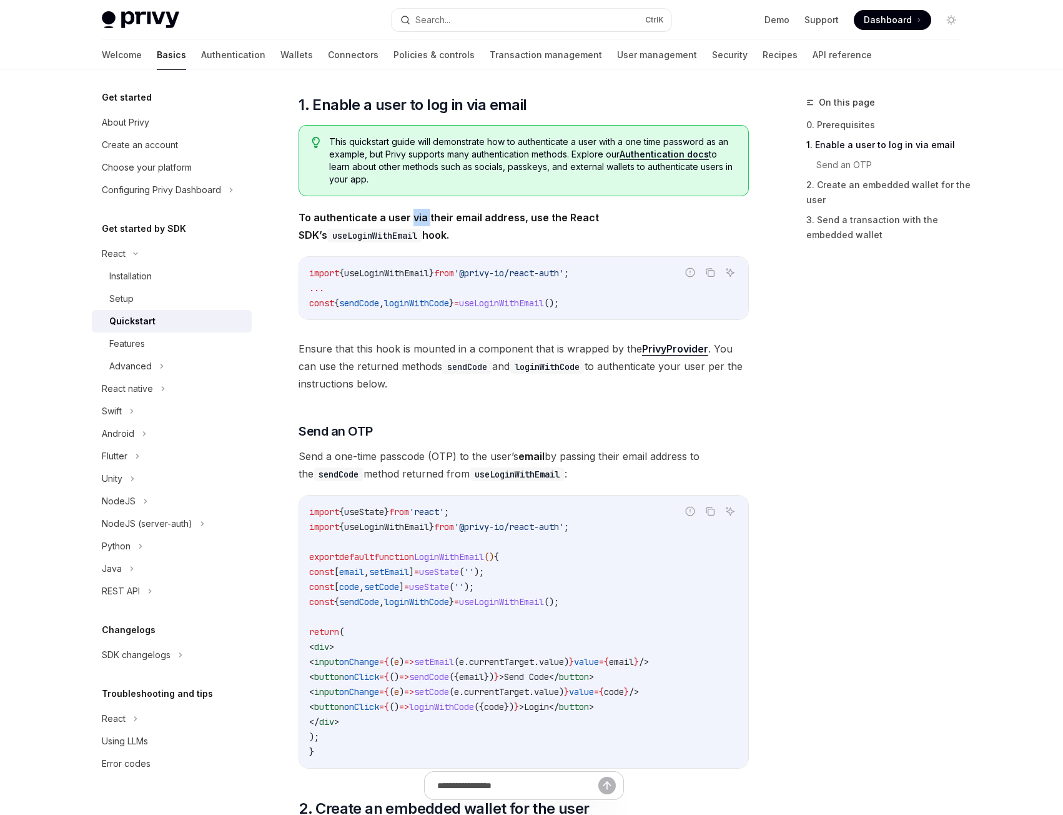
click at [420, 215] on strong "To authenticate a user via their email address, use the React SDK’s useLoginWit…" at bounding box center [449, 226] width 300 height 30
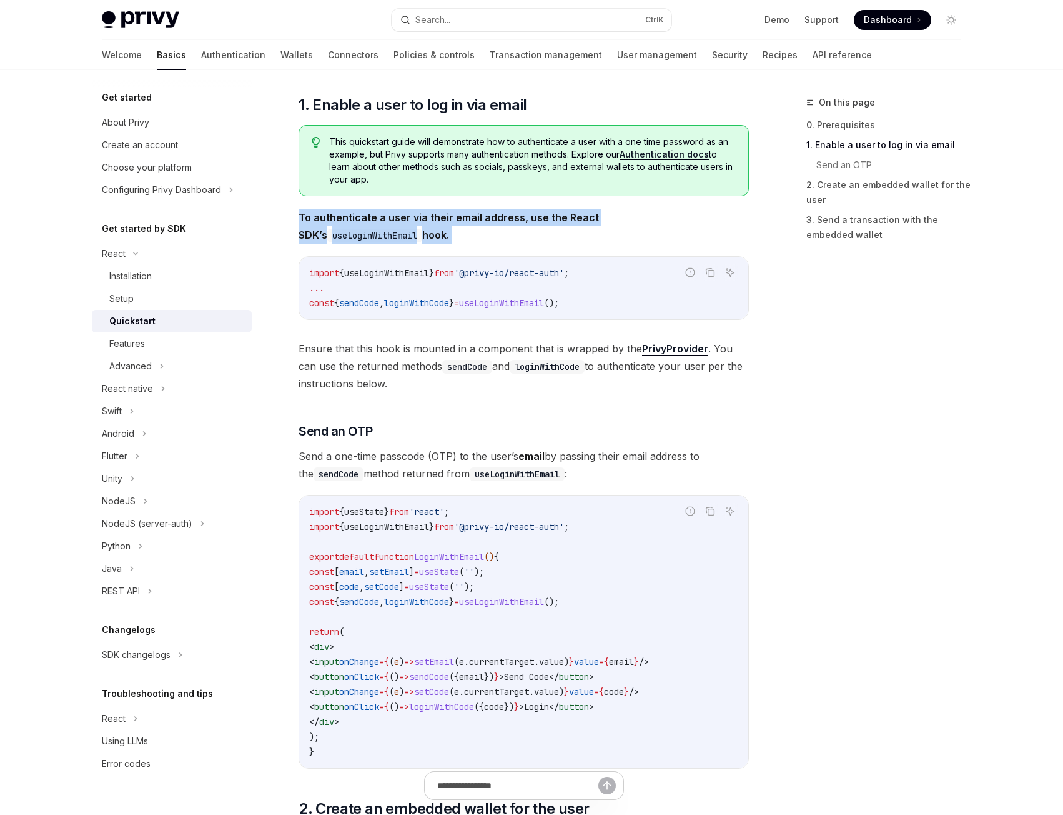
click at [420, 215] on strong "To authenticate a user via their email address, use the React SDK’s useLoginWit…" at bounding box center [449, 226] width 300 height 30
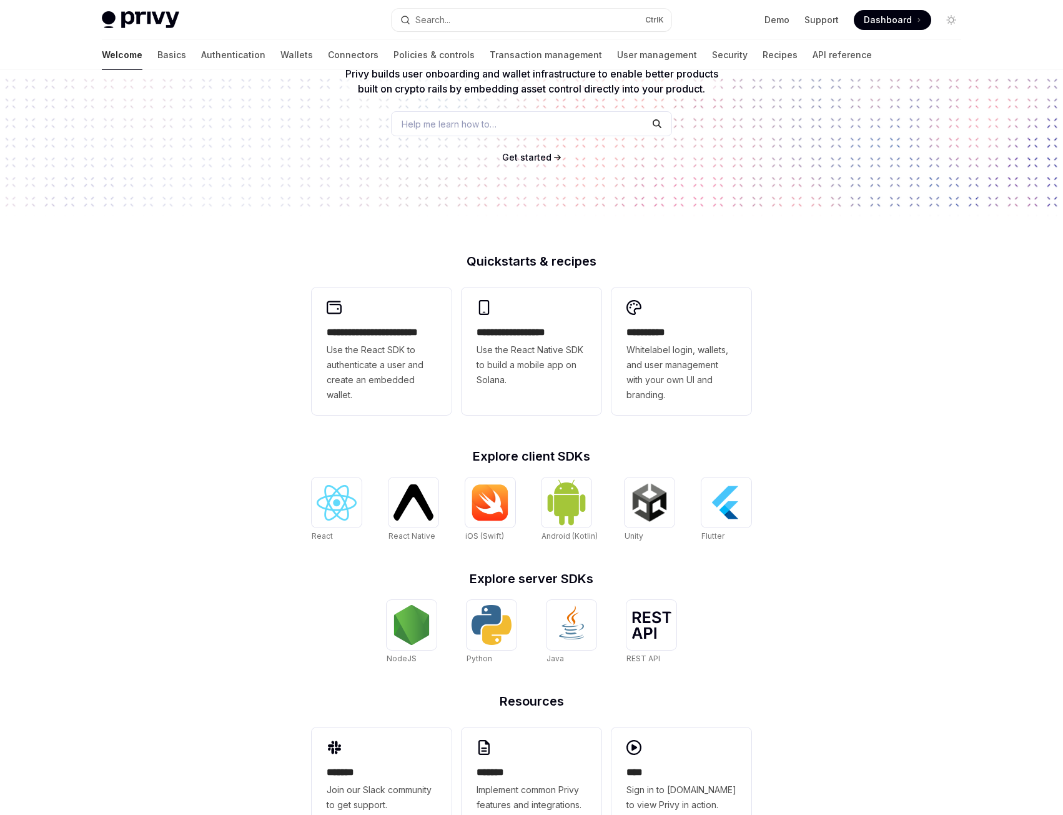
scroll to position [179, 0]
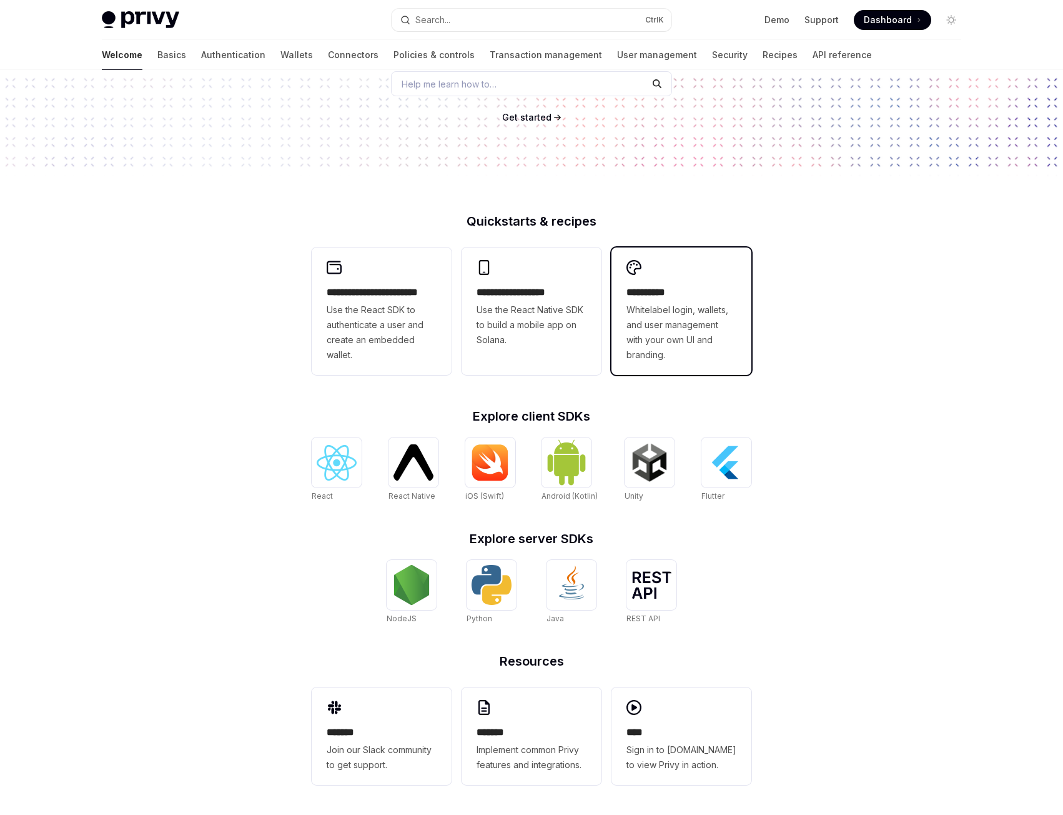
click at [725, 344] on span "Whitelabel login, wallets, and user management with your own UI and branding." at bounding box center [682, 332] width 110 height 60
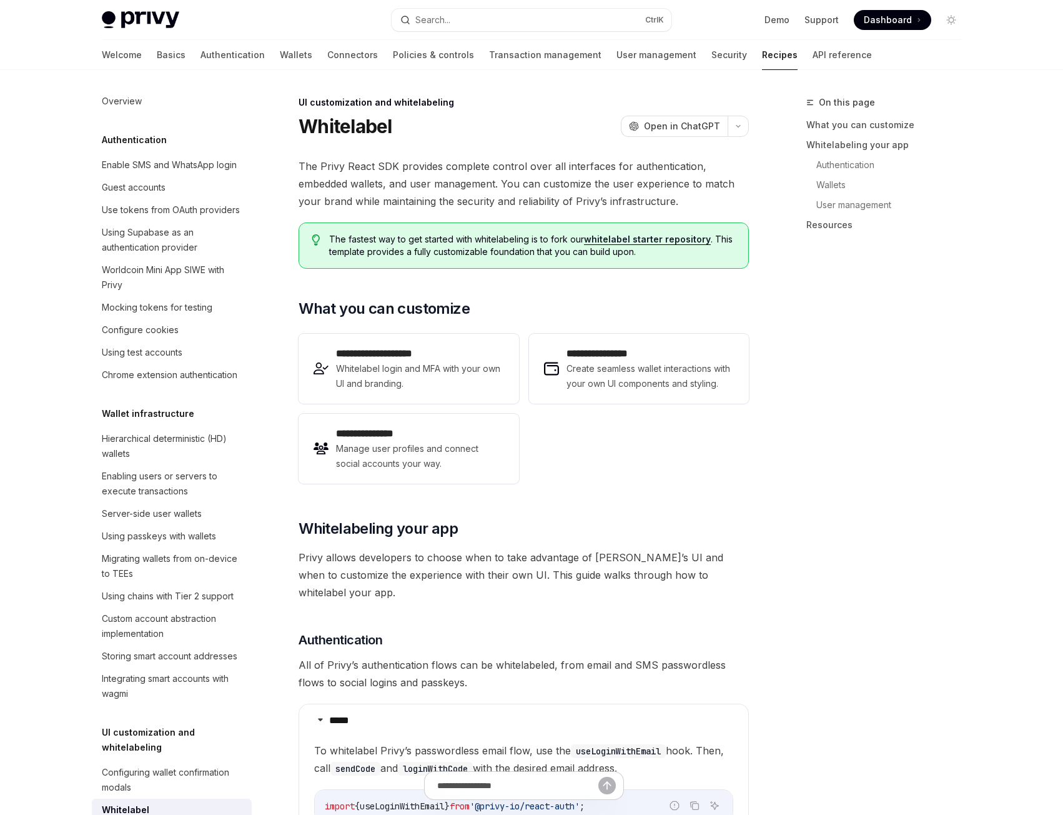
scroll to position [442, 0]
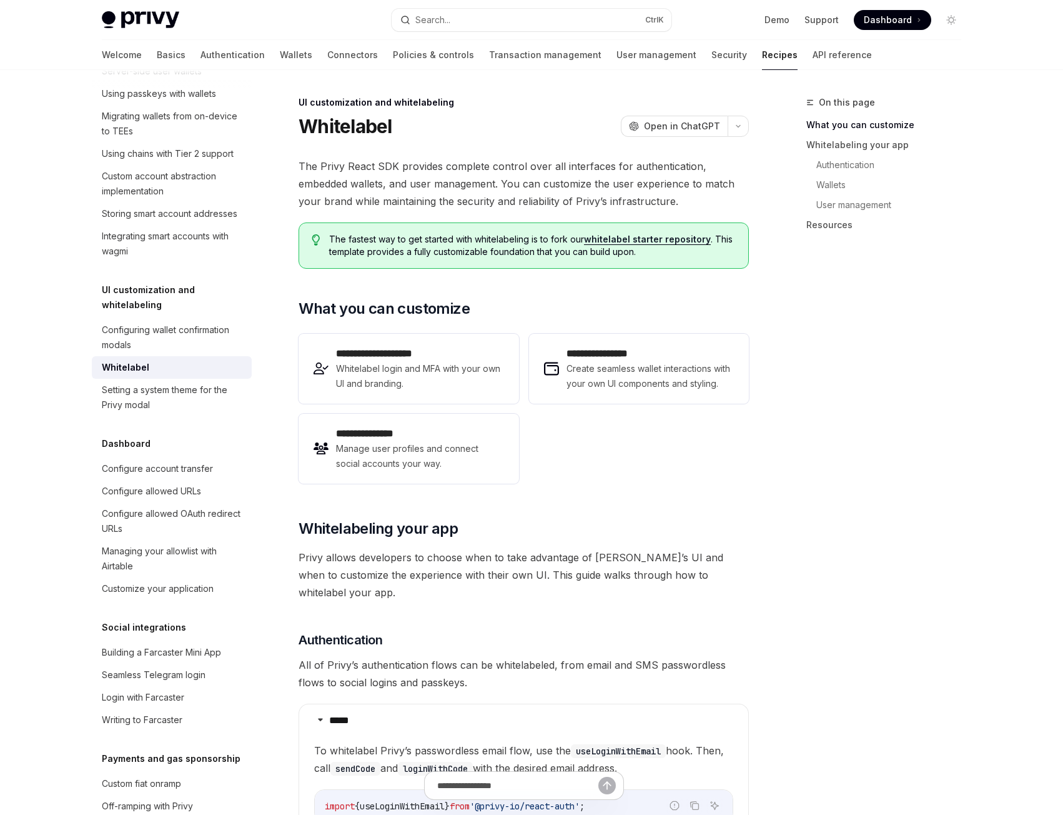
click at [440, 189] on span "The Privy React SDK provides complete control over all interfaces for authentic…" at bounding box center [524, 183] width 450 height 52
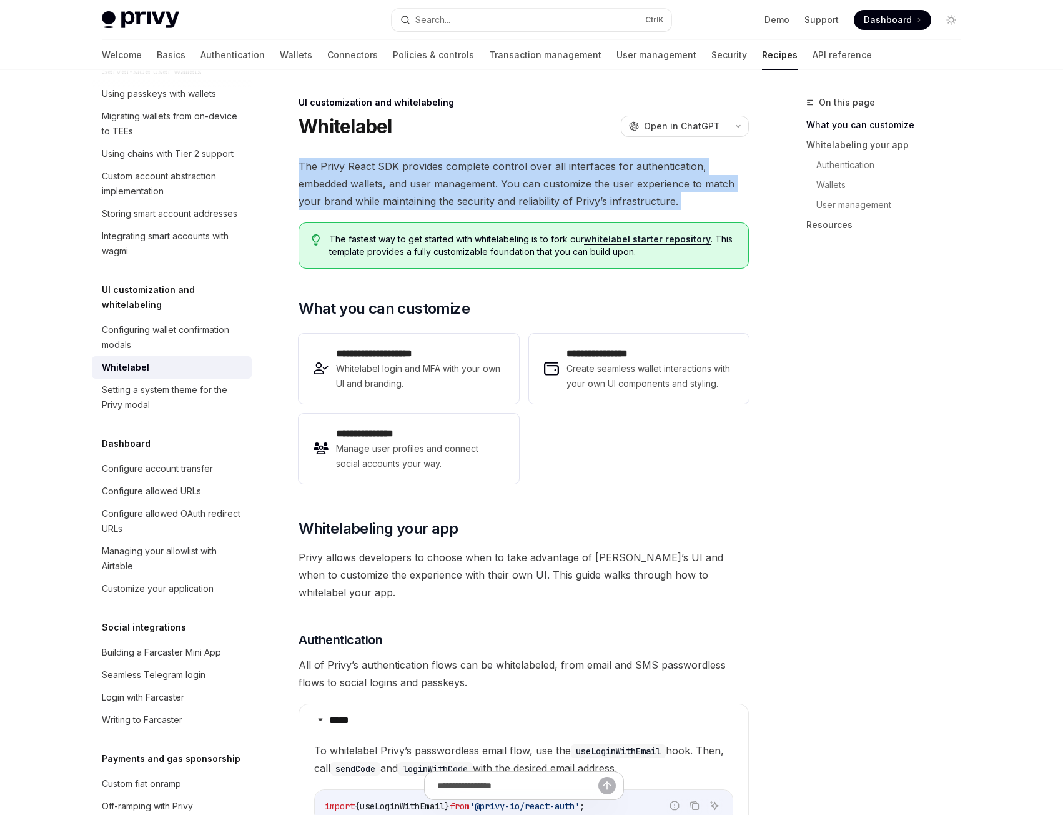
click at [440, 189] on span "The Privy React SDK provides complete control over all interfaces for authentic…" at bounding box center [524, 183] width 450 height 52
click at [439, 183] on span "The Privy React SDK provides complete control over all interfaces for authentic…" at bounding box center [524, 183] width 450 height 52
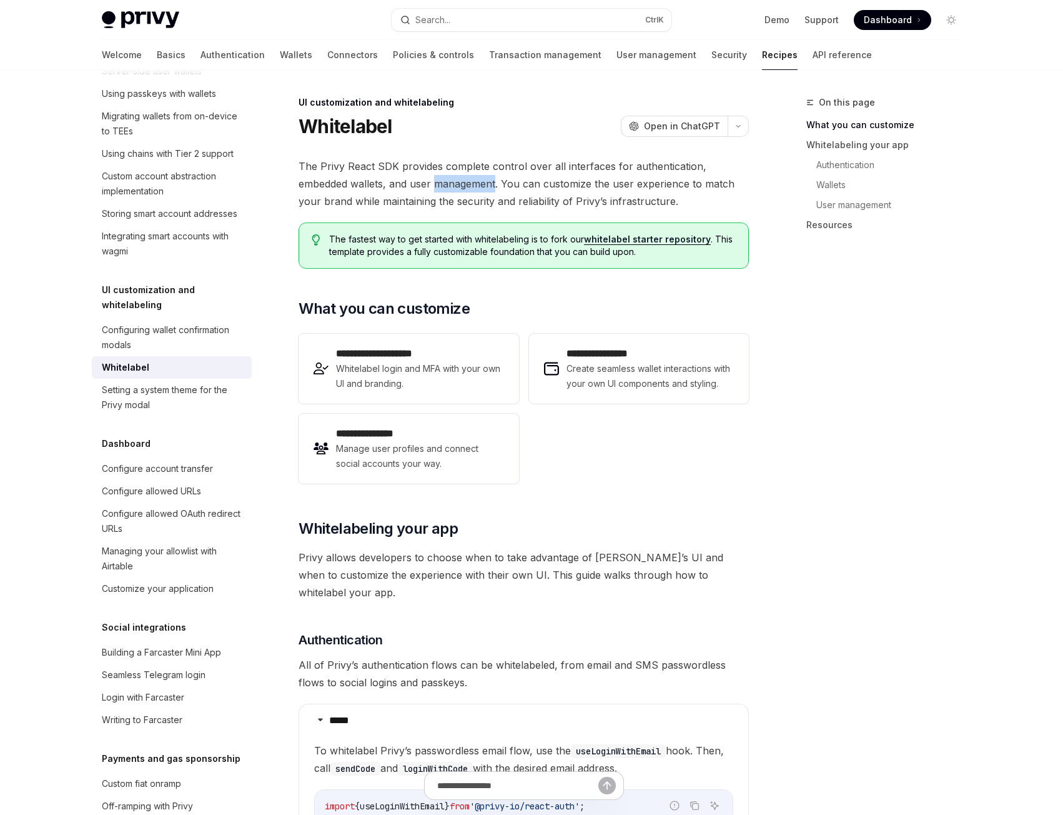
click at [439, 183] on span "The Privy React SDK provides complete control over all interfaces for authentic…" at bounding box center [524, 183] width 450 height 52
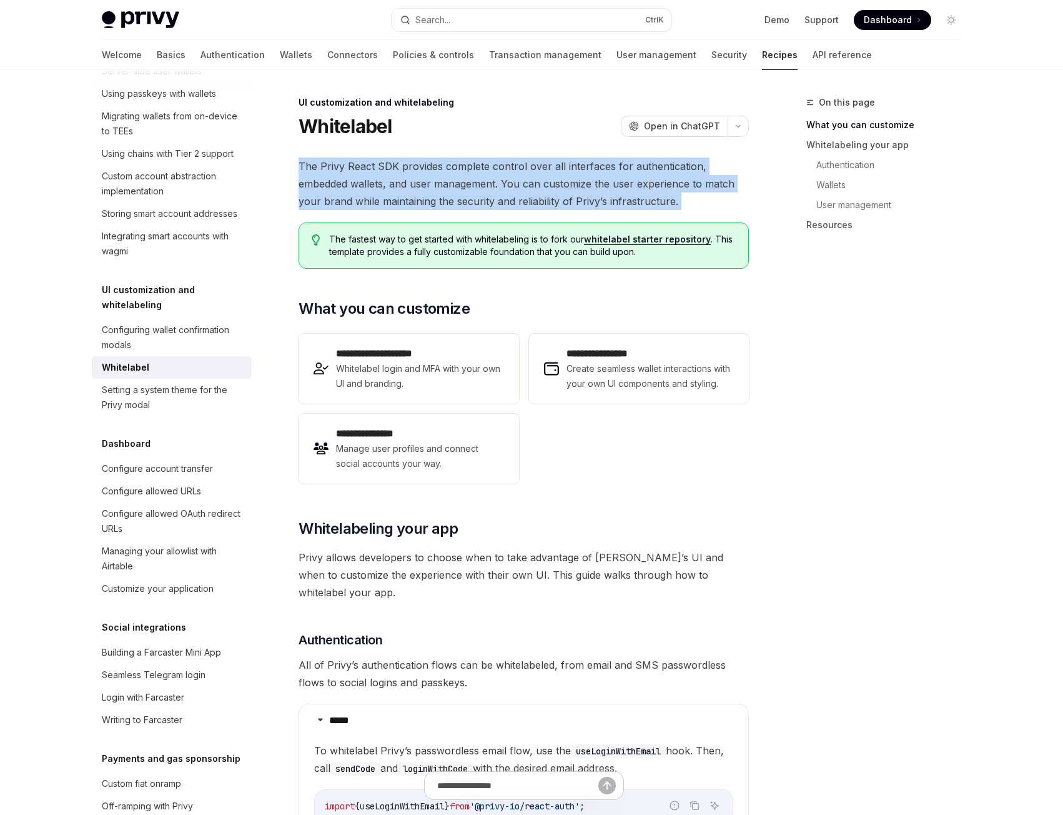
click at [439, 183] on span "The Privy React SDK provides complete control over all interfaces for authentic…" at bounding box center [524, 183] width 450 height 52
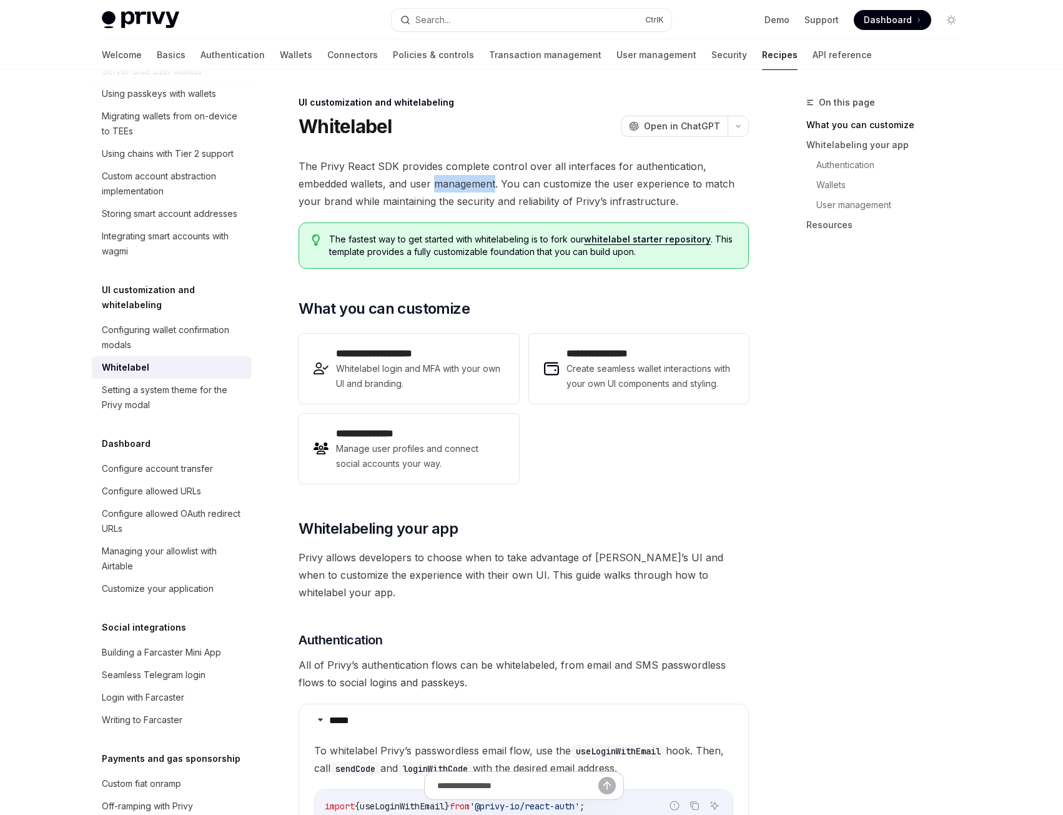
click at [439, 183] on span "The Privy React SDK provides complete control over all interfaces for authentic…" at bounding box center [524, 183] width 450 height 52
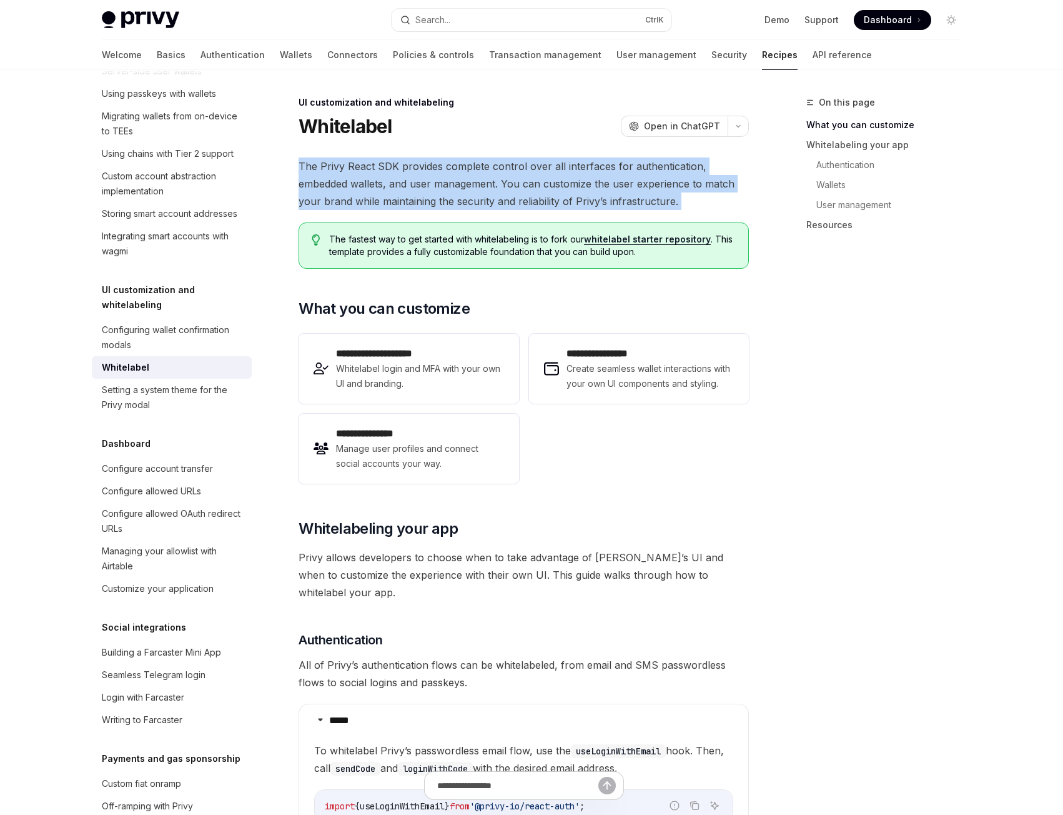
click at [439, 183] on span "The Privy React SDK provides complete control over all interfaces for authentic…" at bounding box center [524, 183] width 450 height 52
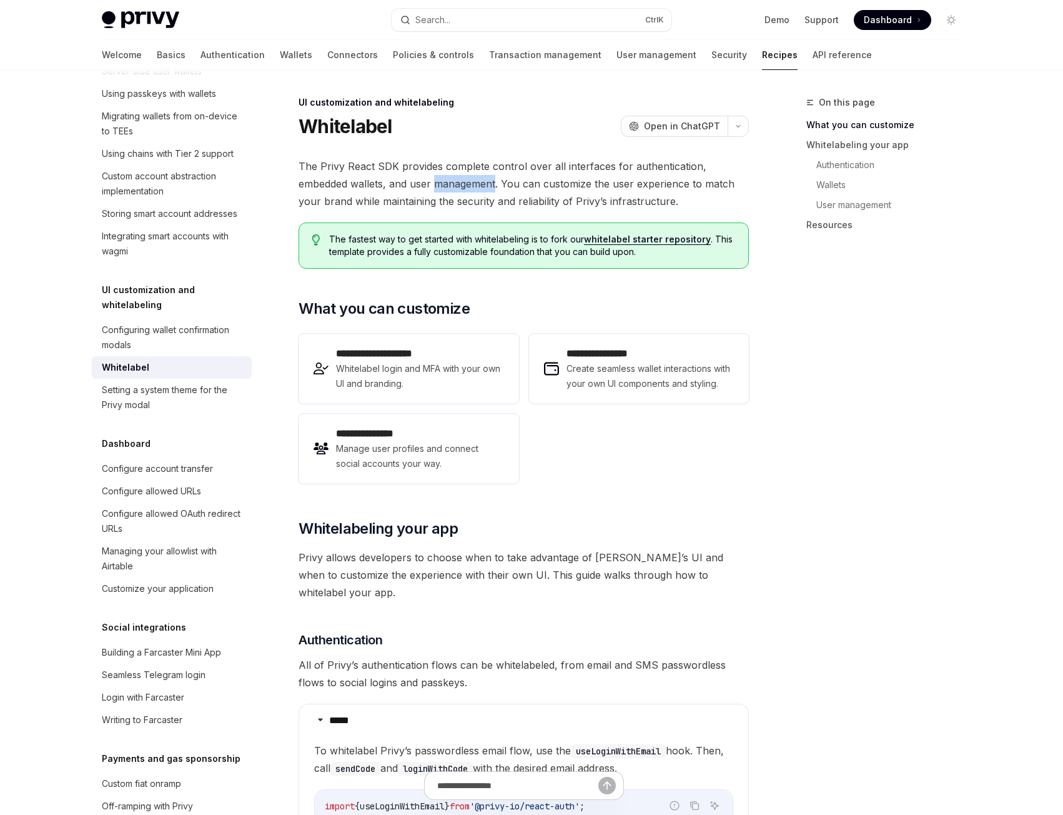
click at [439, 183] on span "The Privy React SDK provides complete control over all interfaces for authentic…" at bounding box center [524, 183] width 450 height 52
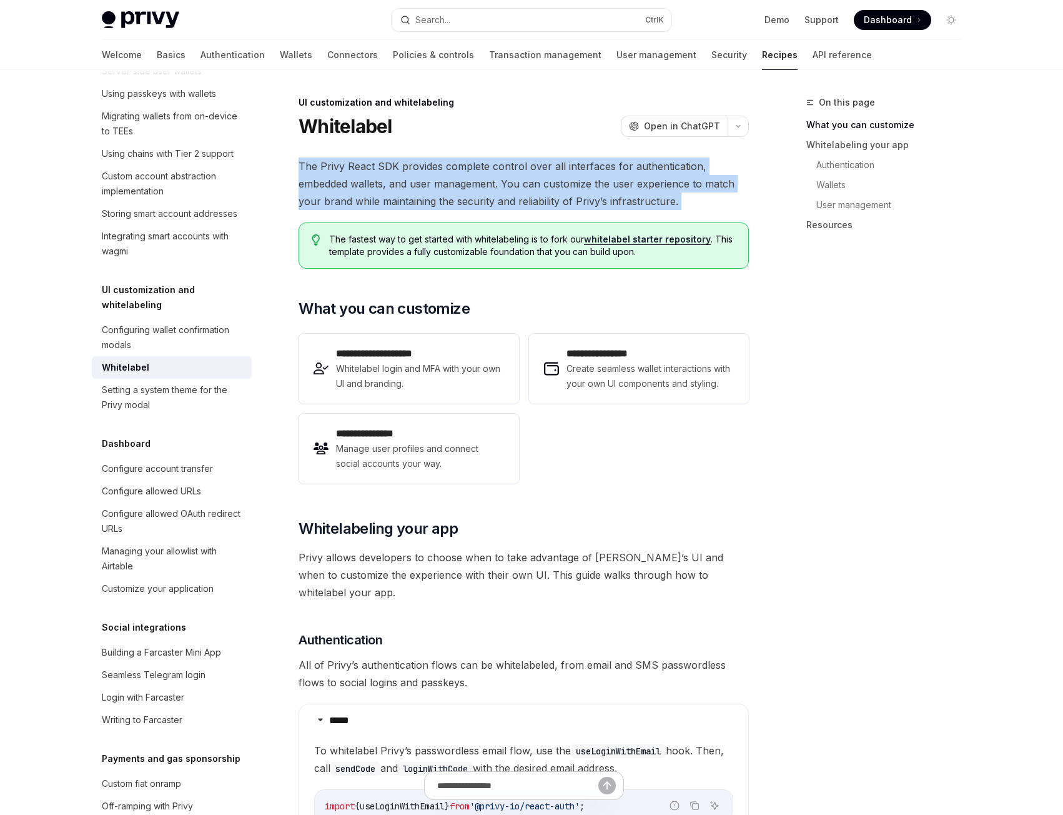
click at [439, 183] on span "The Privy React SDK provides complete control over all interfaces for authentic…" at bounding box center [524, 183] width 450 height 52
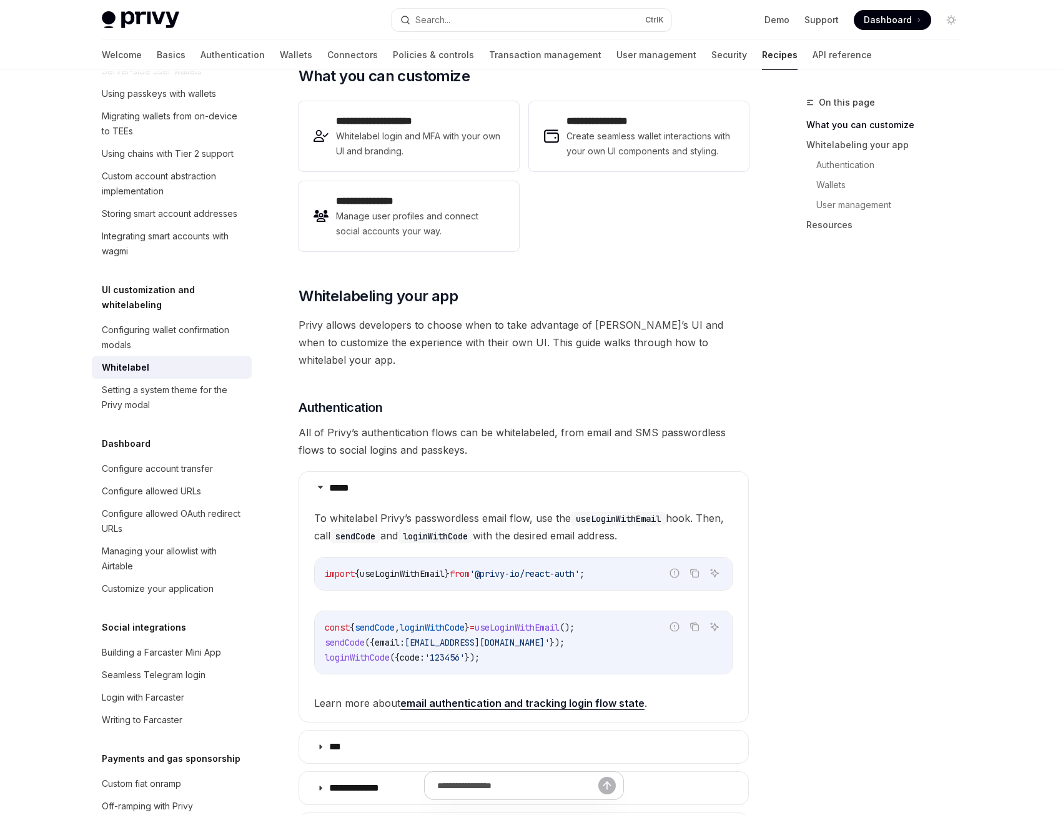
scroll to position [250, 0]
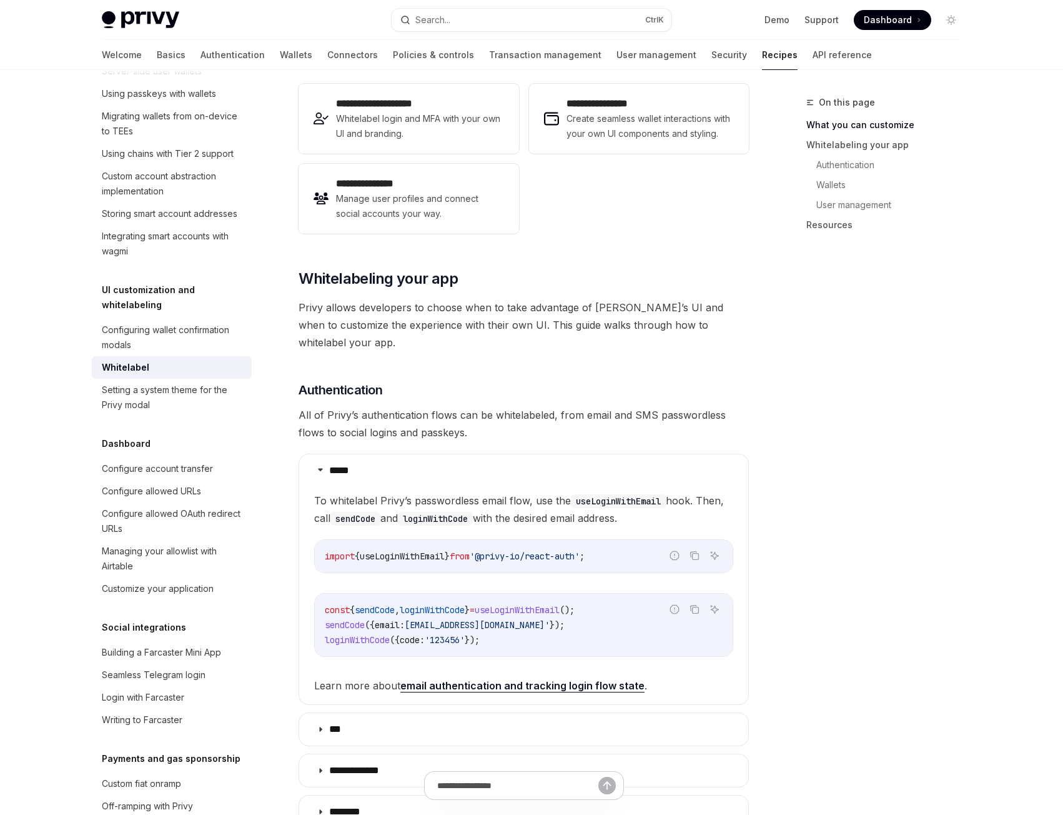
click at [486, 330] on span "Privy allows developers to choose when to take advantage of Privy’s UI and when…" at bounding box center [524, 325] width 450 height 52
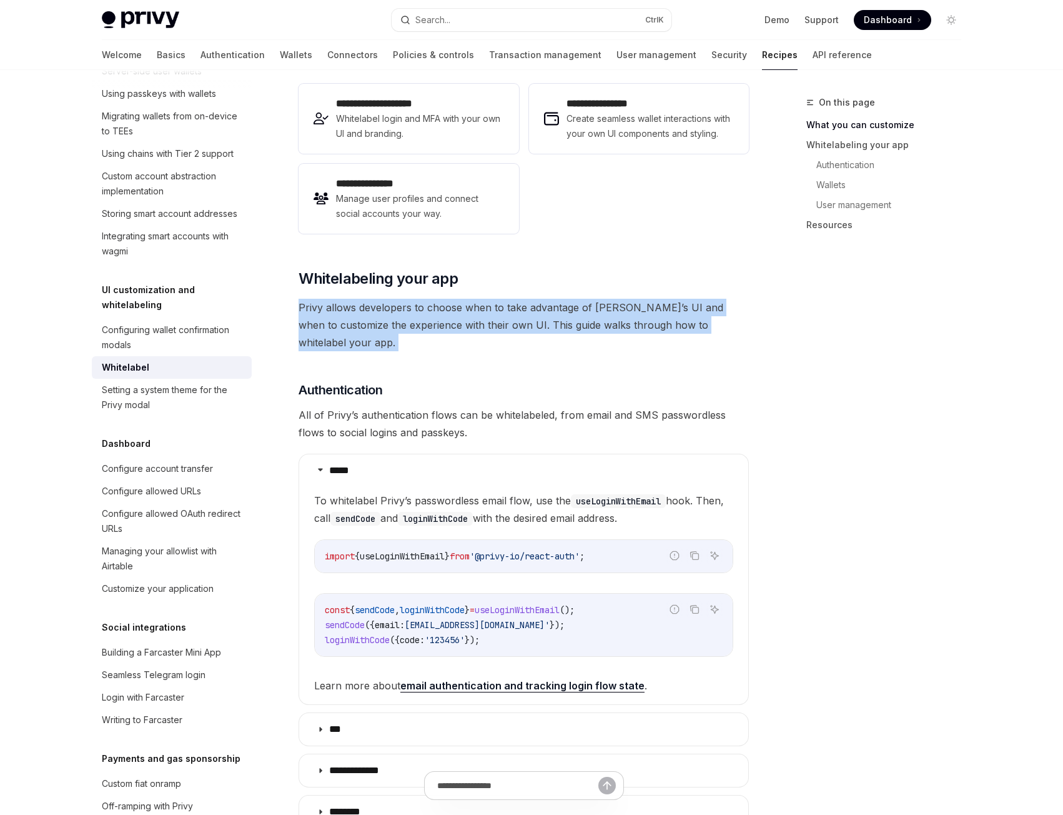
click at [486, 330] on span "Privy allows developers to choose when to take advantage of Privy’s UI and when…" at bounding box center [524, 325] width 450 height 52
click at [491, 311] on span "Privy allows developers to choose when to take advantage of Privy’s UI and when…" at bounding box center [524, 325] width 450 height 52
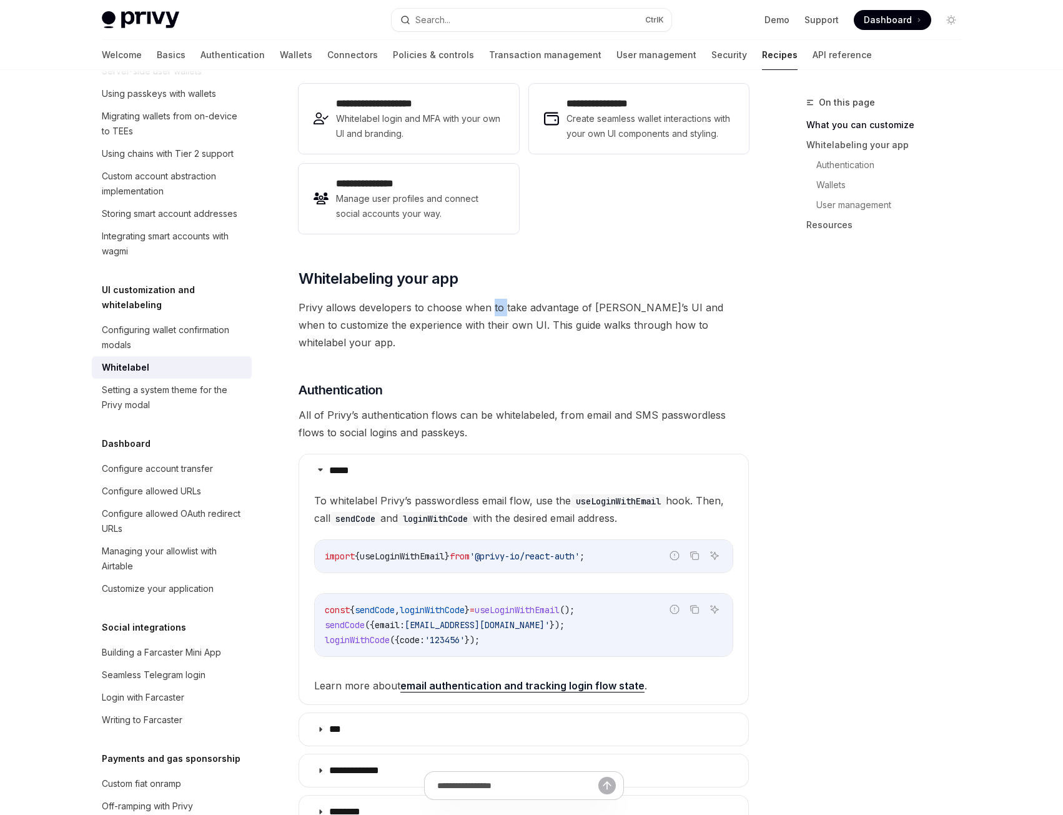
click at [491, 311] on span "Privy allows developers to choose when to take advantage of Privy’s UI and when…" at bounding box center [524, 325] width 450 height 52
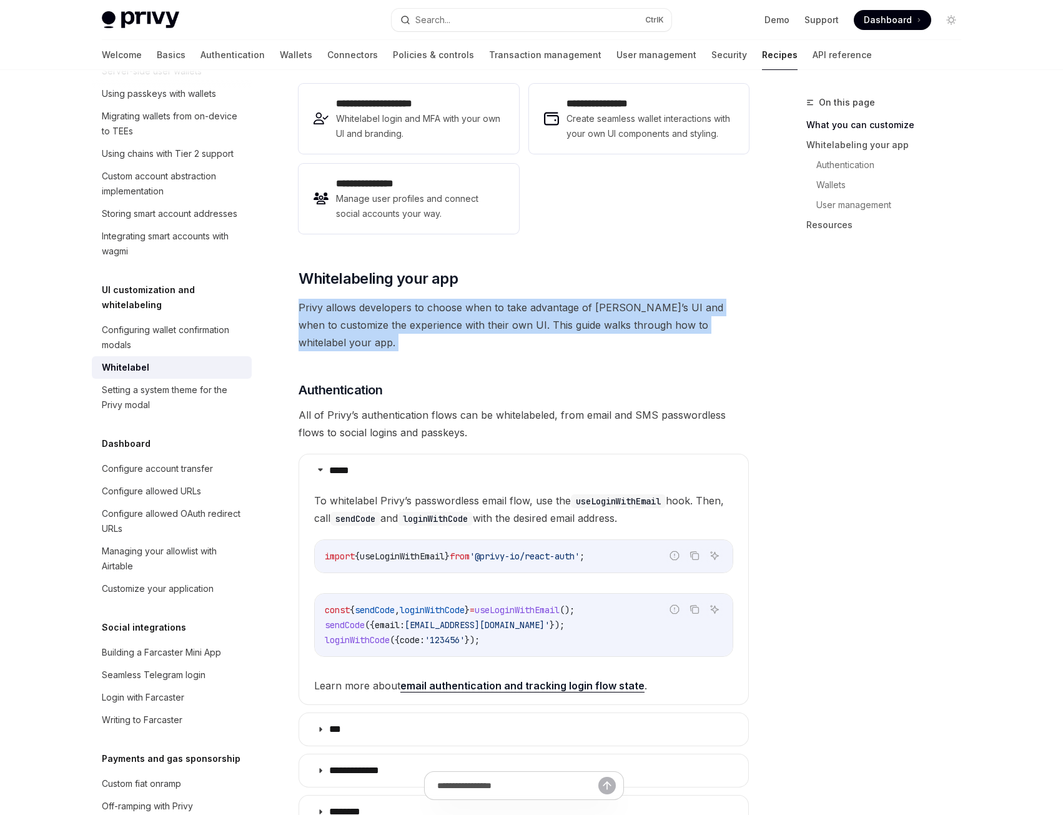
click at [491, 311] on span "Privy allows developers to choose when to take advantage of Privy’s UI and when…" at bounding box center [524, 325] width 450 height 52
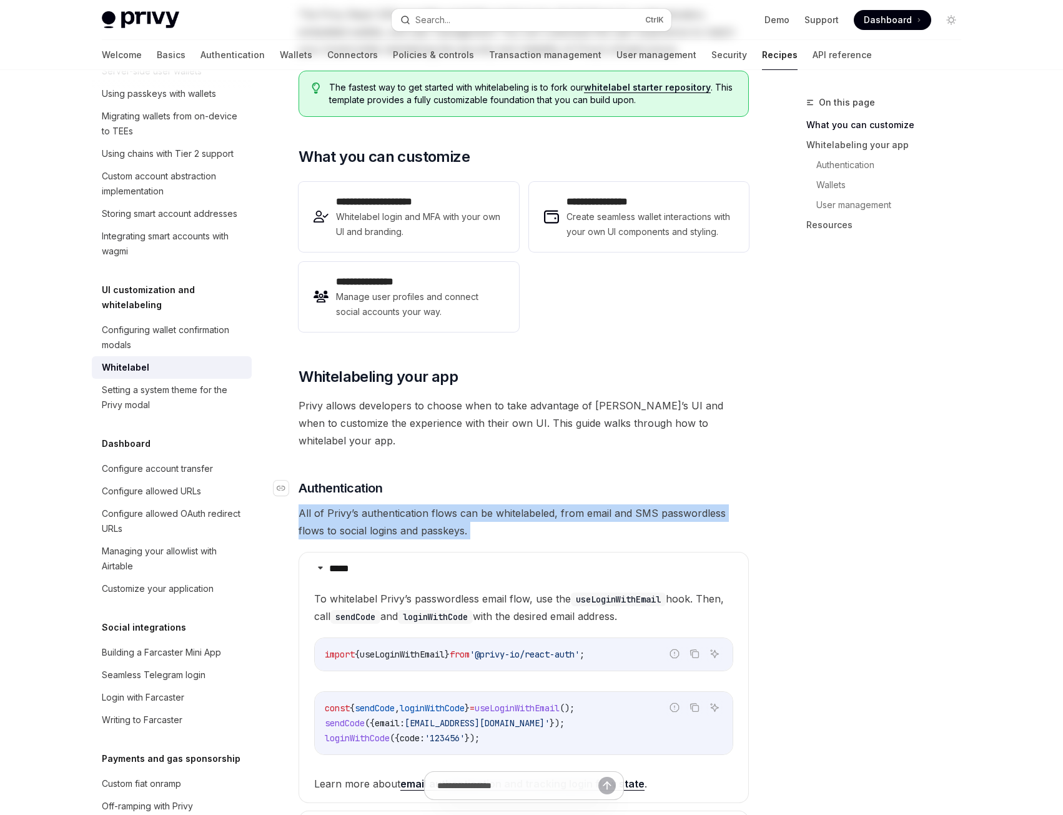
scroll to position [0, 0]
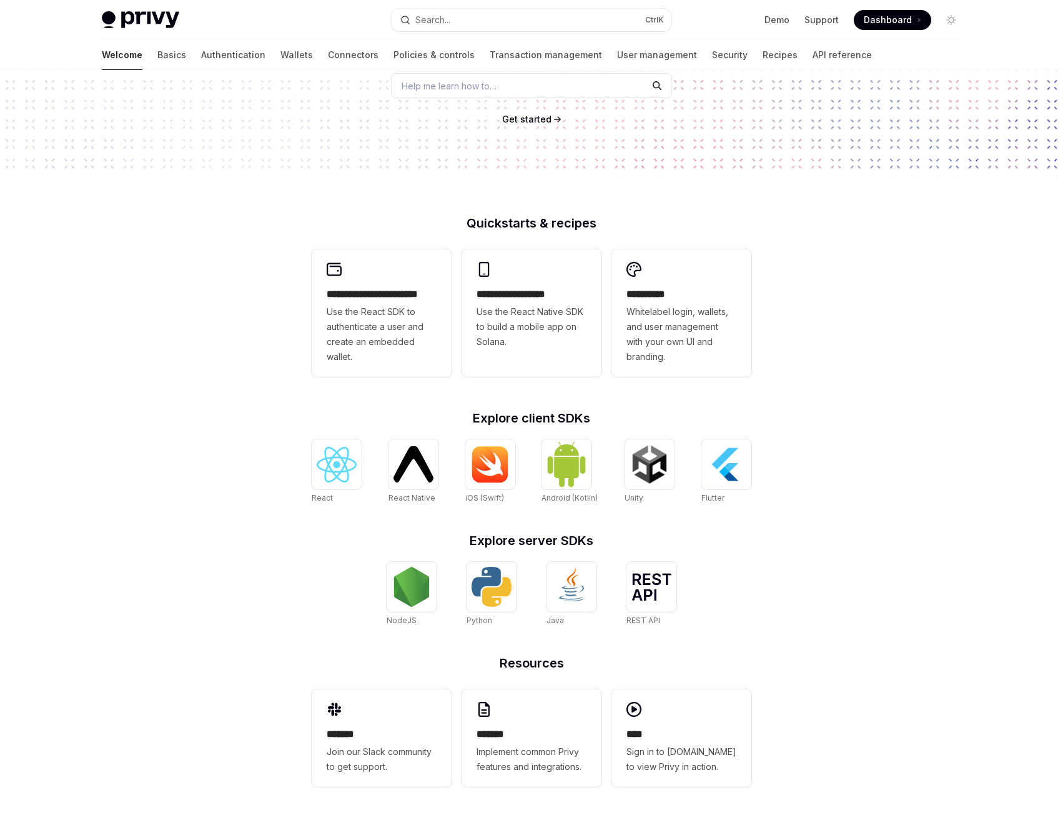
scroll to position [179, 0]
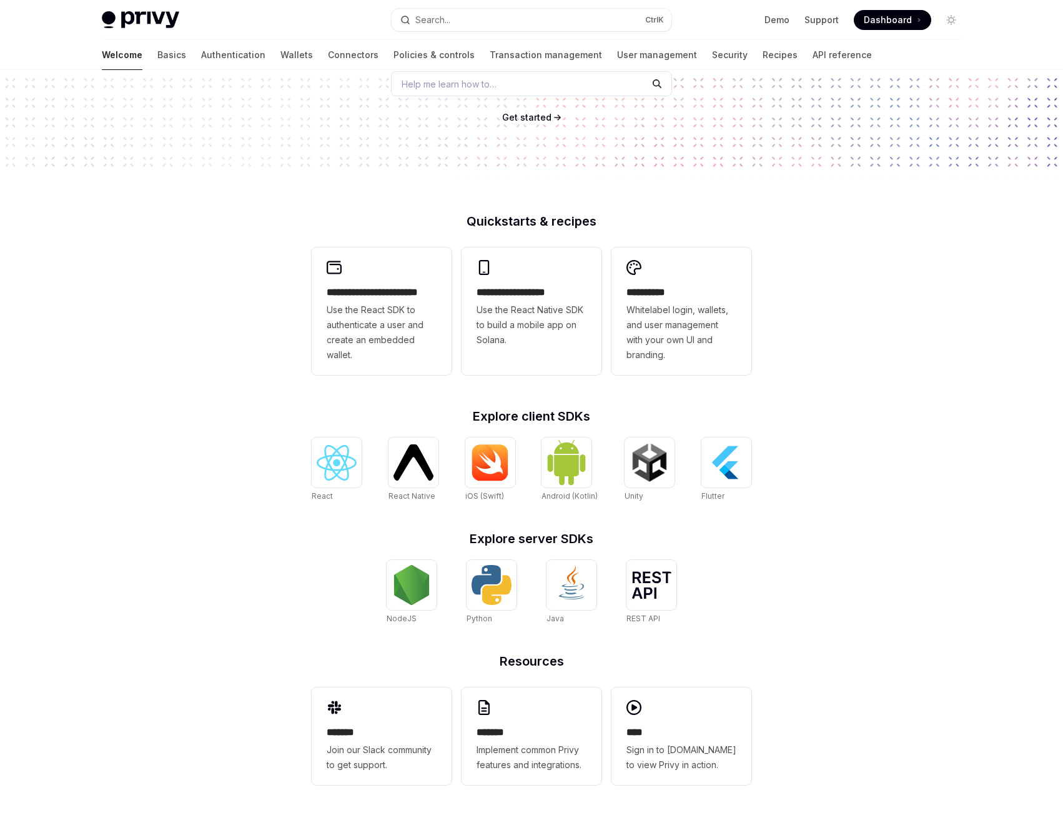
click at [555, 417] on h2 "Explore client SDKs" at bounding box center [532, 416] width 440 height 12
click at [548, 417] on h2 "Explore client SDKs" at bounding box center [532, 416] width 440 height 12
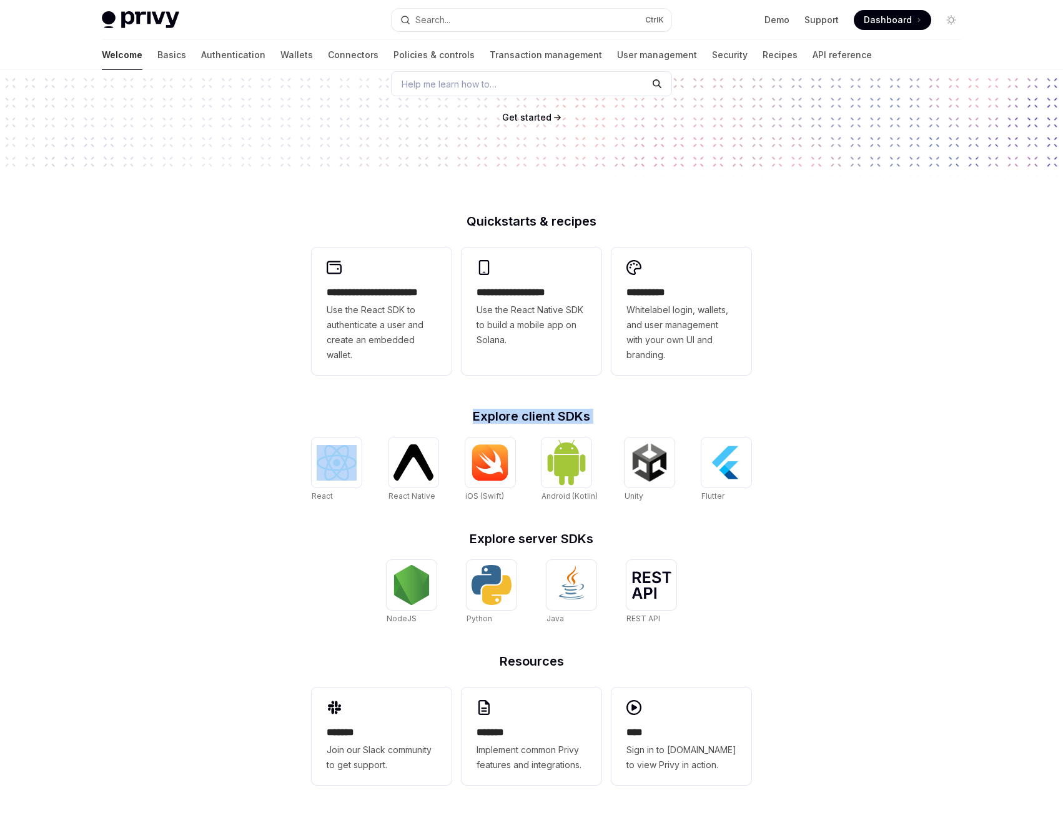
click at [548, 417] on h2 "Explore client SDKs" at bounding box center [532, 416] width 440 height 12
click at [533, 414] on h2 "Explore client SDKs" at bounding box center [532, 416] width 440 height 12
click at [527, 414] on h2 "Explore client SDKs" at bounding box center [532, 416] width 440 height 12
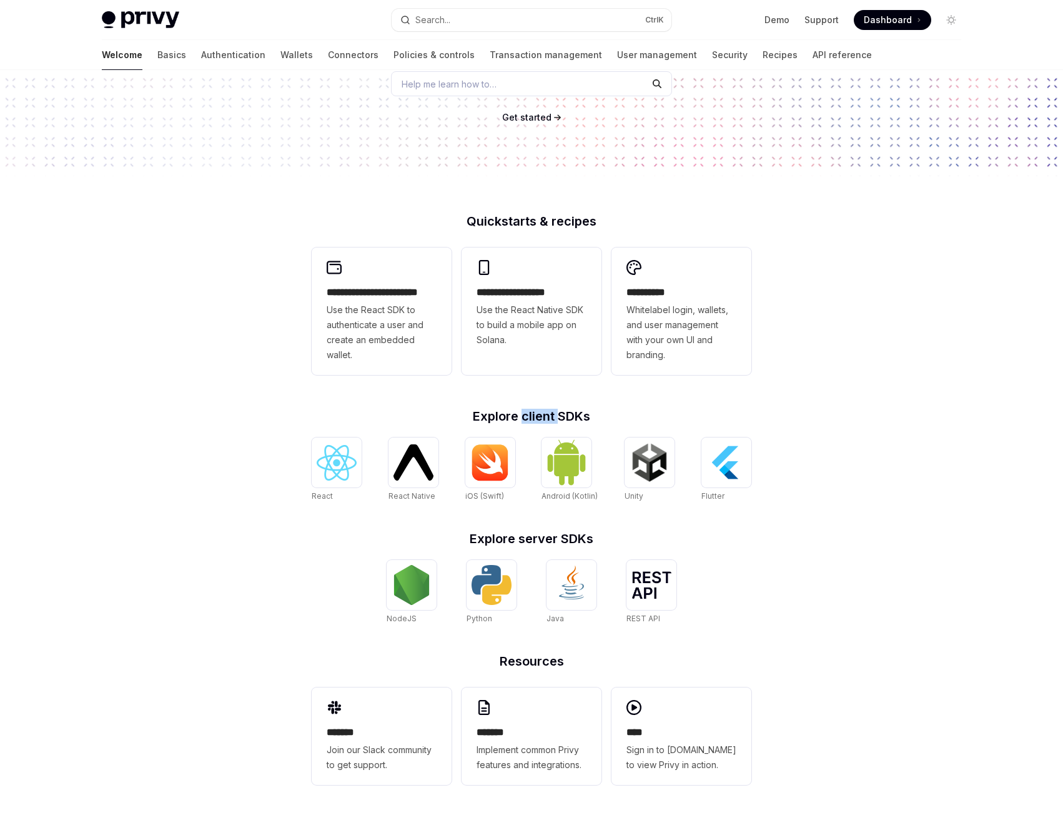
click at [527, 414] on h2 "Explore client SDKs" at bounding box center [532, 416] width 440 height 12
click at [518, 416] on h2 "Explore client SDKs" at bounding box center [532, 416] width 440 height 12
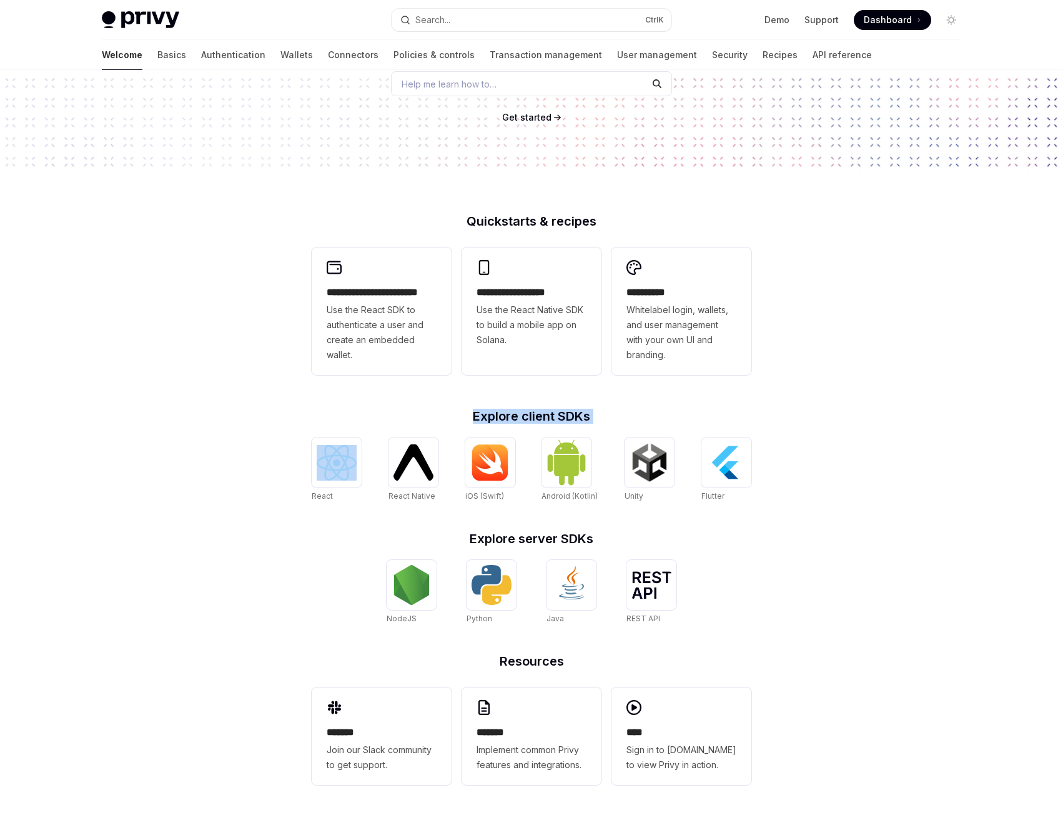
click at [513, 416] on h2 "Explore client SDKs" at bounding box center [532, 416] width 440 height 12
click at [511, 416] on h2 "Explore client SDKs" at bounding box center [532, 416] width 440 height 12
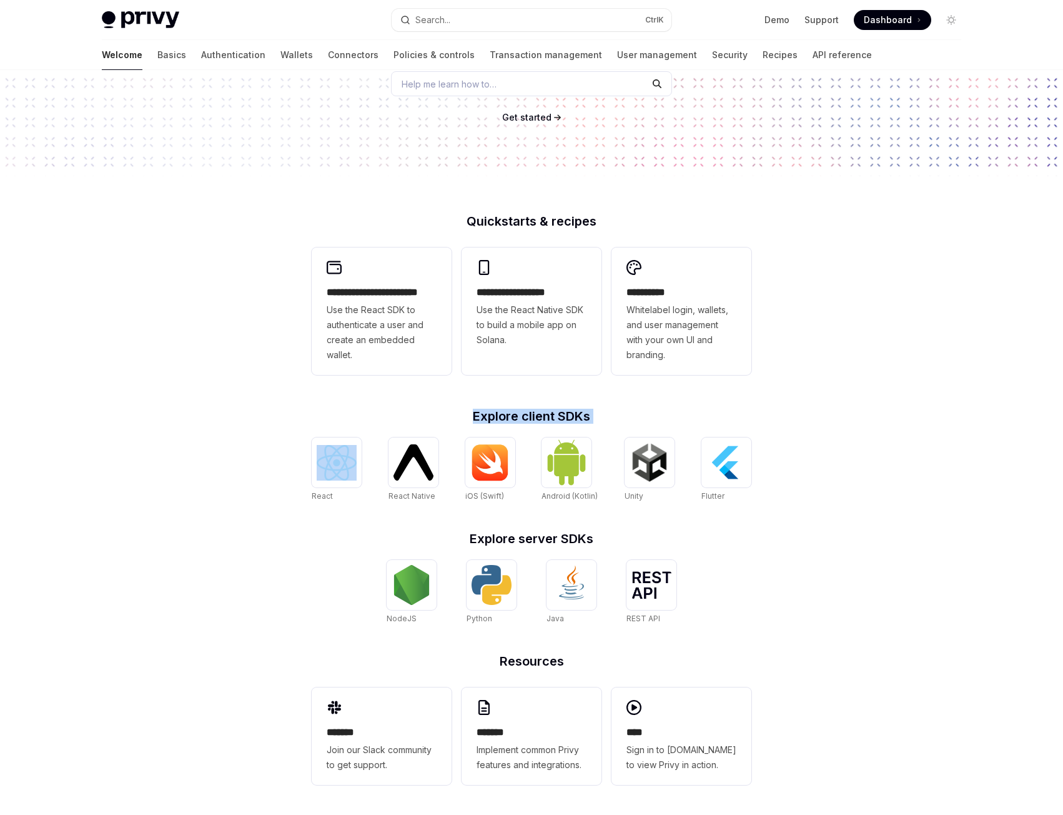
click at [511, 416] on h2 "Explore client SDKs" at bounding box center [532, 416] width 440 height 12
click at [493, 450] on img at bounding box center [490, 461] width 40 height 37
type textarea "*"
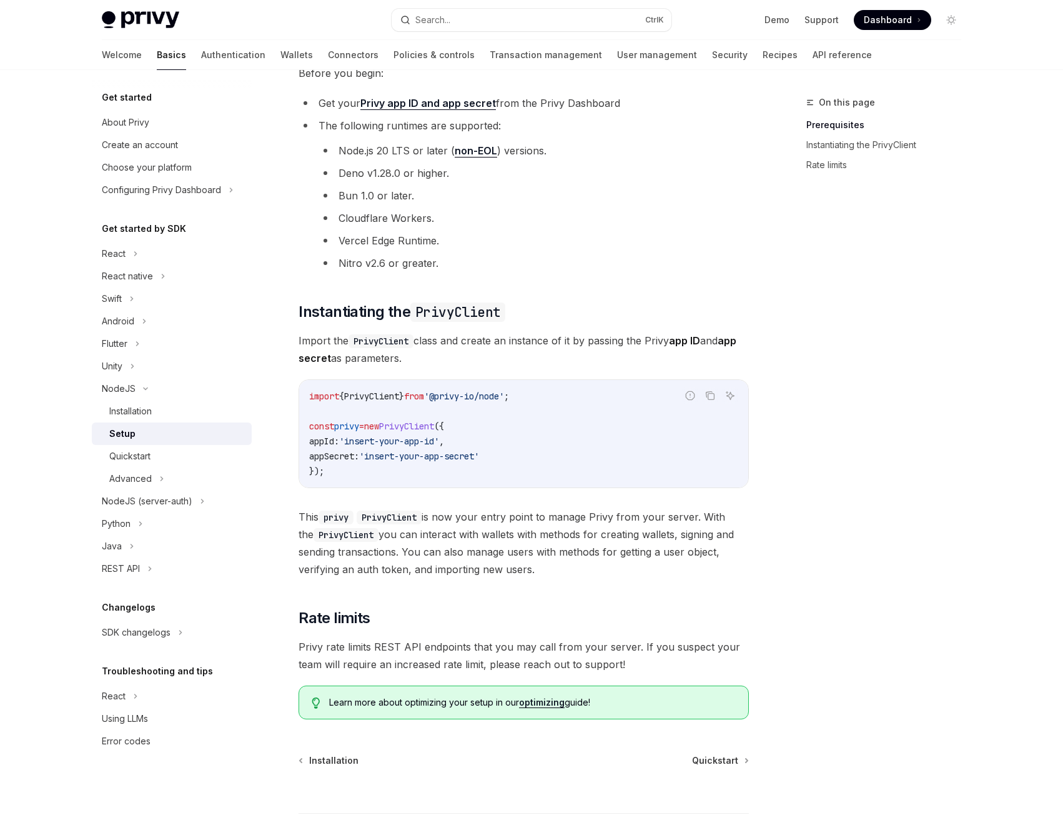
scroll to position [229, 0]
